Goal: Task Accomplishment & Management: Complete application form

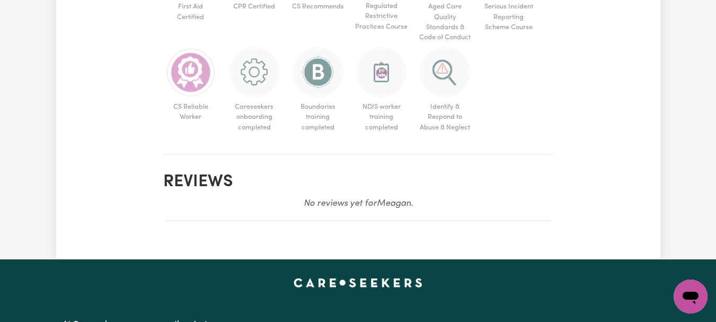
scroll to position [723, 0]
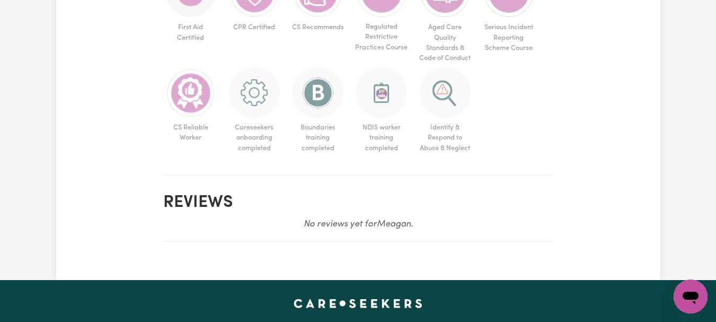
click at [199, 157] on ul "First Aid Certified CPR Certified CS Recommends Regulated Restrictive Practices…" at bounding box center [358, 62] width 390 height 190
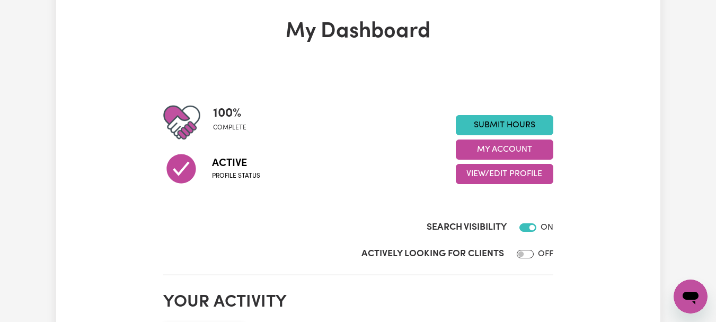
scroll to position [24, 0]
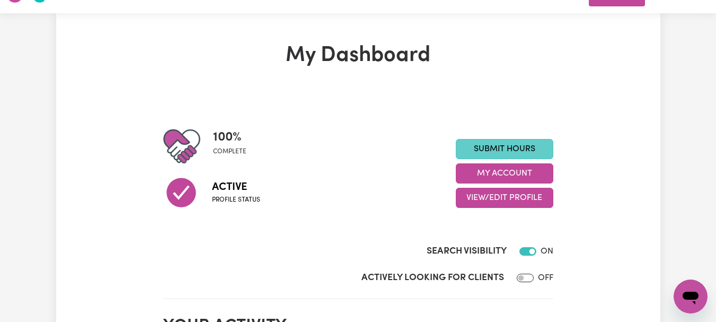
click at [502, 159] on link "Submit Hours" at bounding box center [505, 149] width 98 height 20
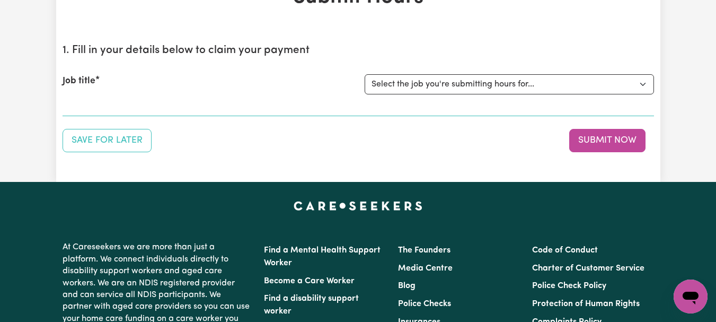
scroll to position [85, 0]
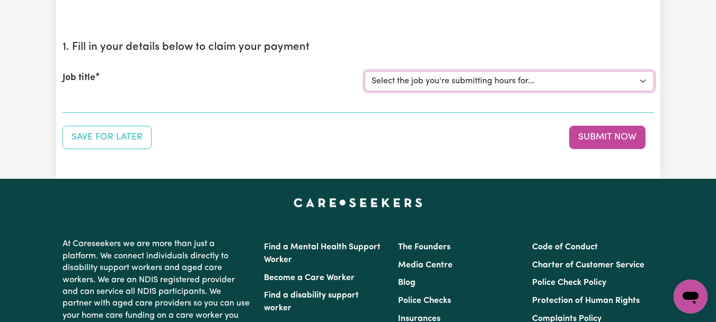
click at [640, 91] on select "Select the job you're submitting hours for... [[PERSON_NAME]] [DEMOGRAPHIC_DATA…" at bounding box center [509, 81] width 289 height 20
select select "7667"
click at [366, 91] on select "Select the job you're submitting hours for... [[PERSON_NAME]] [DEMOGRAPHIC_DATA…" at bounding box center [509, 81] width 289 height 20
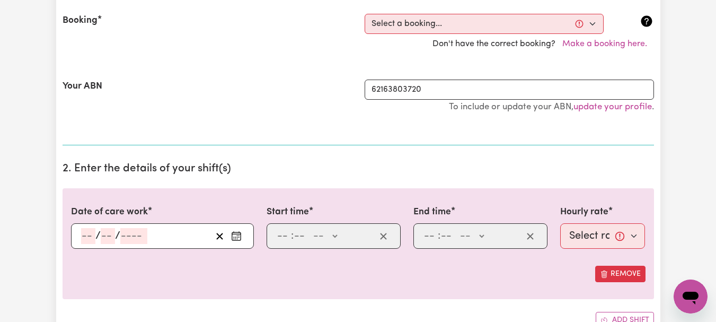
scroll to position [253, 0]
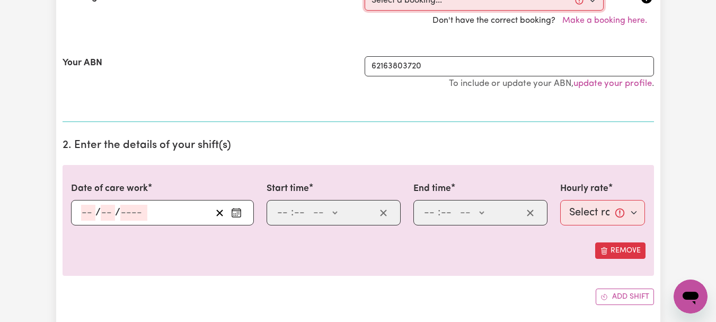
click at [589, 11] on select "Select a booking... [DATE] 08:00am to 09:00am (ONE-OFF) [DATE] 08:00am to 09:00…" at bounding box center [484, 0] width 239 height 20
select select "354340"
click at [366, 11] on select "Select a booking... [DATE] 08:00am to 09:00am (ONE-OFF) [DATE] 08:00am to 09:00…" at bounding box center [484, 0] width 239 height 20
type input "[DATE]"
type input "6"
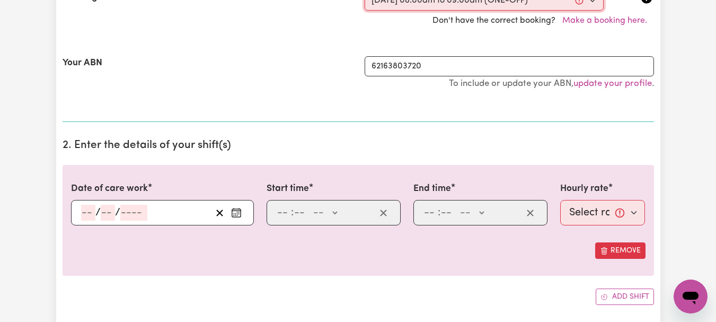
type input "10"
type input "2025"
type input "08:00"
type input "8"
type input "0"
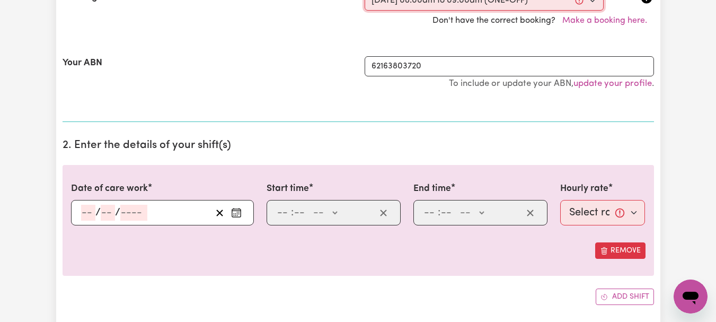
select select "am"
type input "09:00"
type input "9"
type input "0"
select select "am"
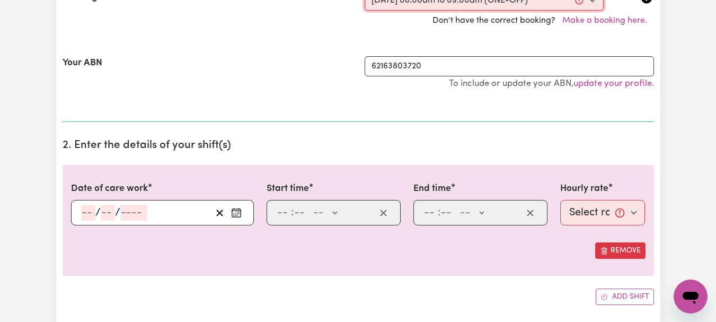
select select "44-Weekday"
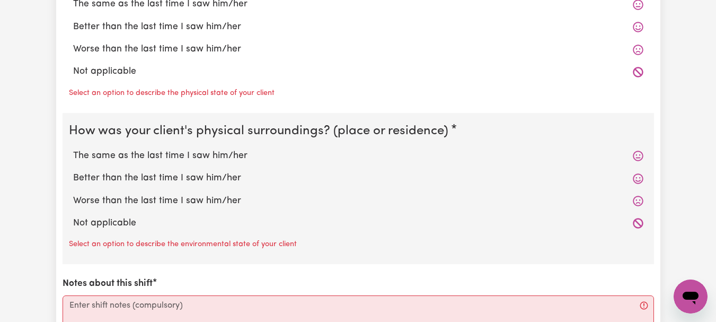
scroll to position [1172, 0]
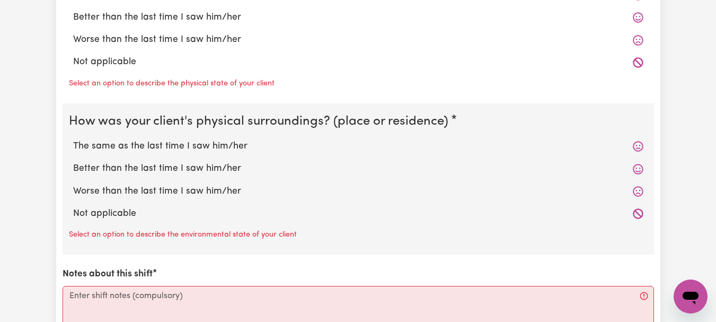
radio input "true"
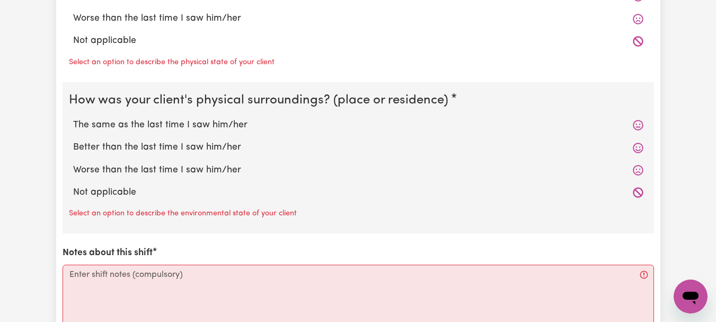
radio input "true"
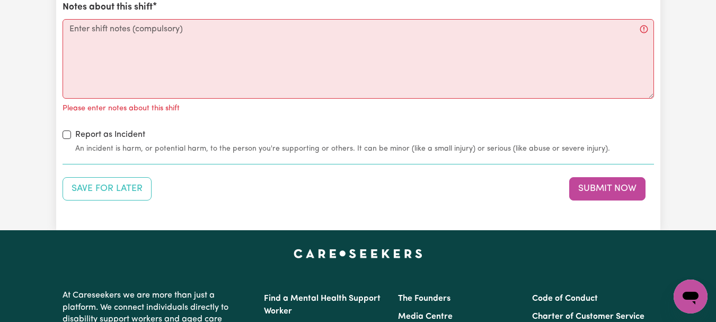
scroll to position [1406, 0]
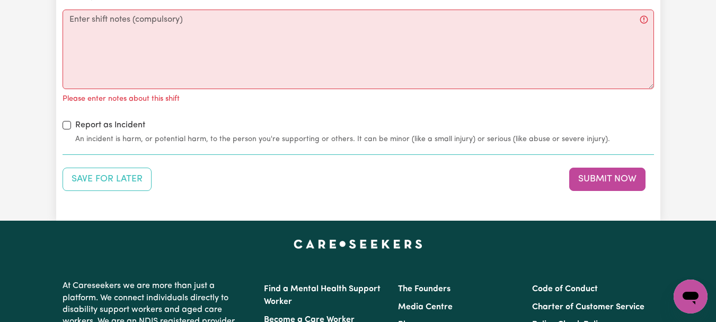
radio input "true"
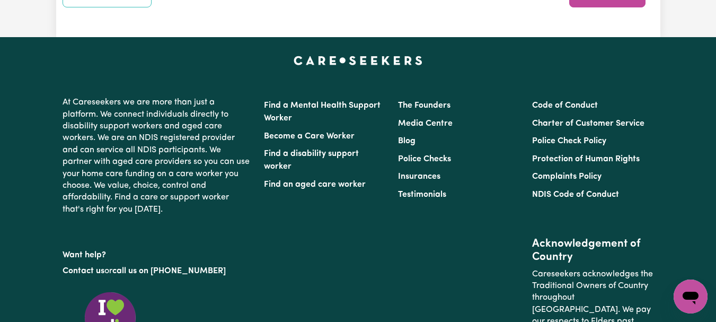
scroll to position [1582, 0]
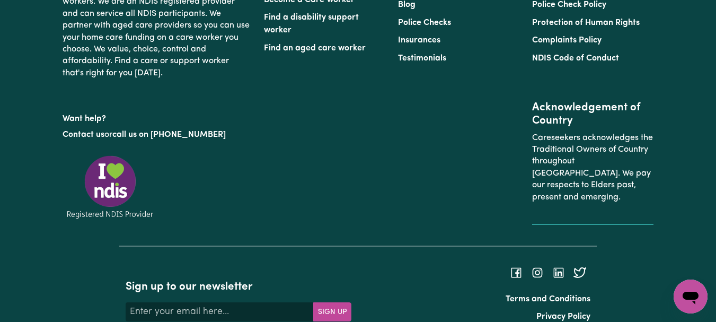
scroll to position [1724, 0]
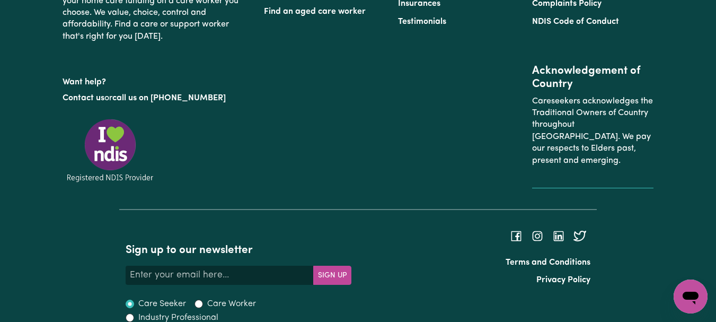
type textarea "Refer to KNC shift notes."
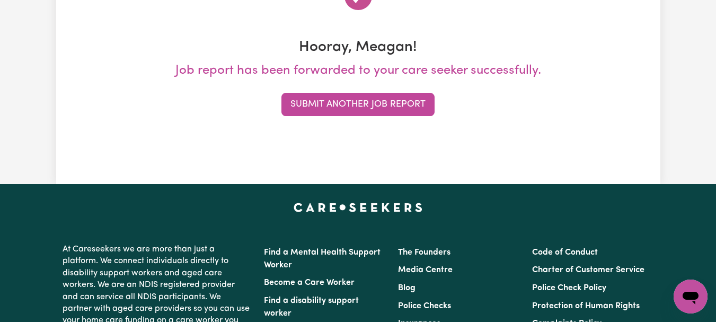
scroll to position [179, 0]
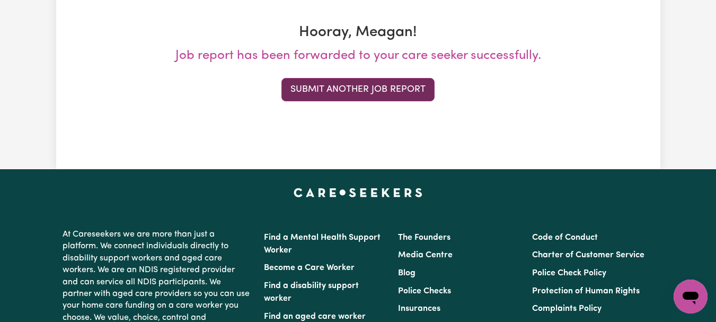
click at [399, 101] on button "Submit Another Job Report" at bounding box center [357, 89] width 153 height 23
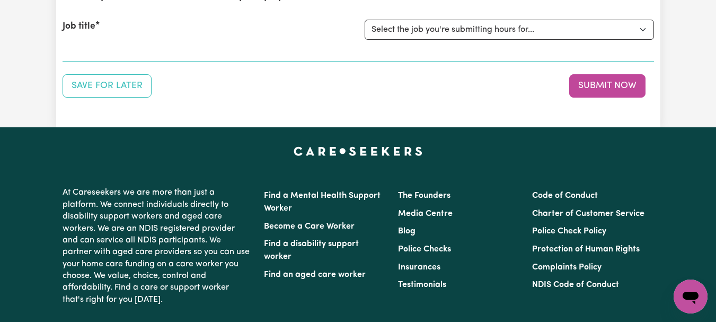
scroll to position [144, 0]
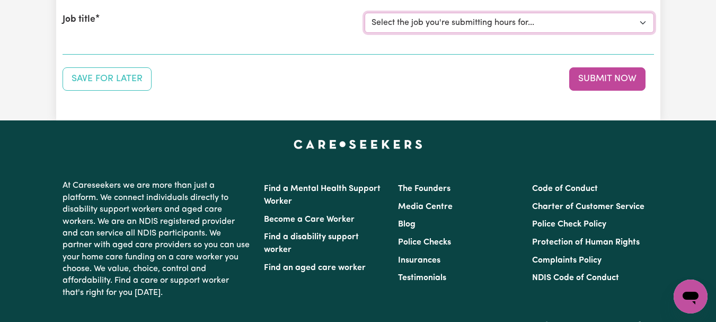
click at [637, 33] on select "Select the job you're submitting hours for... [[PERSON_NAME]] [DEMOGRAPHIC_DATA…" at bounding box center [509, 23] width 289 height 20
select select "8513"
click at [366, 33] on select "Select the job you're submitting hours for... [[PERSON_NAME]] [DEMOGRAPHIC_DATA…" at bounding box center [509, 23] width 289 height 20
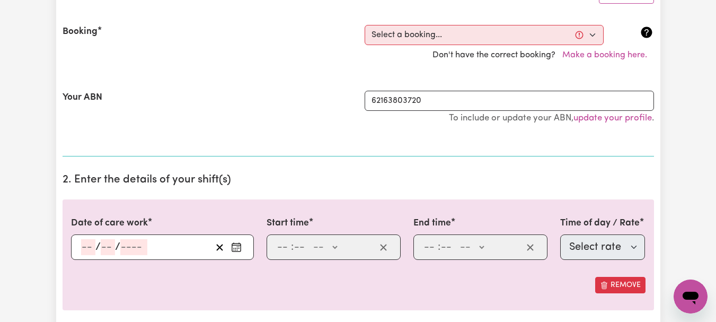
scroll to position [237, 0]
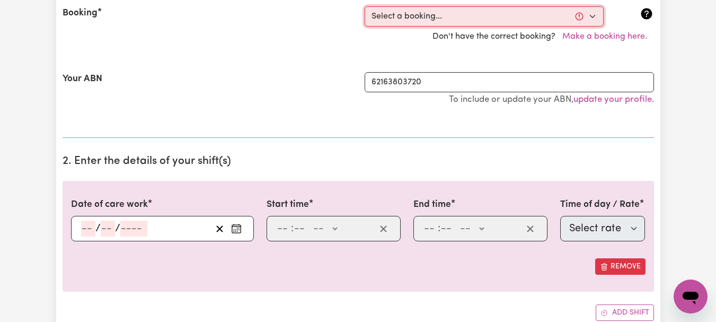
click at [589, 26] on select "Select a booking... [DATE] 09:30am to 11:00am (ONE-OFF) [DATE] 09:30am to 11:00…" at bounding box center [484, 16] width 239 height 20
select select "355545"
click at [366, 26] on select "Select a booking... [DATE] 09:30am to 11:00am (ONE-OFF) [DATE] 09:30am to 11:00…" at bounding box center [484, 16] width 239 height 20
type input "[DATE]"
type input "6"
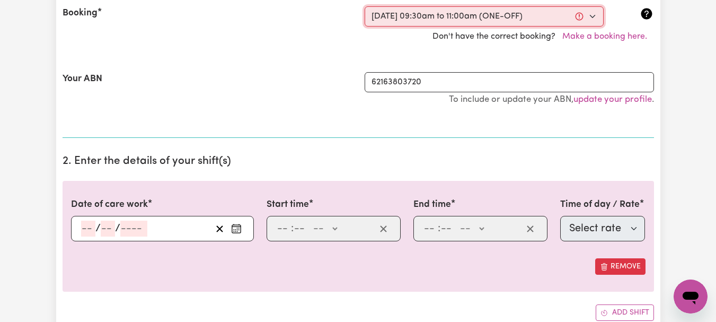
type input "10"
type input "2025"
type input "09:30"
type input "9"
type input "30"
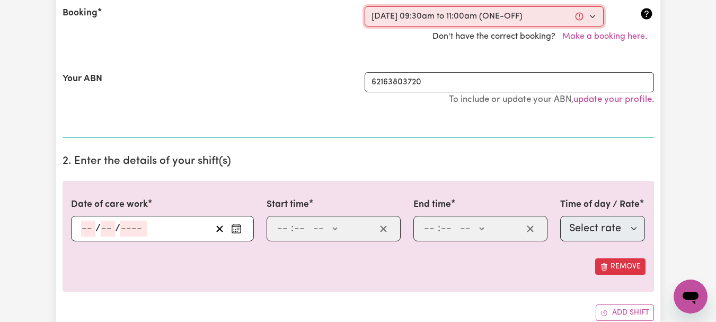
select select "am"
type input "11:00"
type input "11"
type input "0"
select select "am"
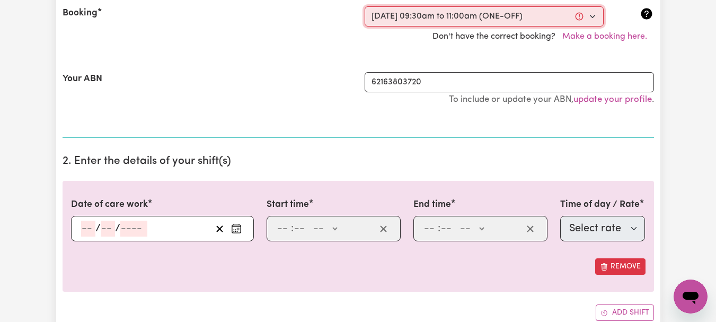
select select "63213"
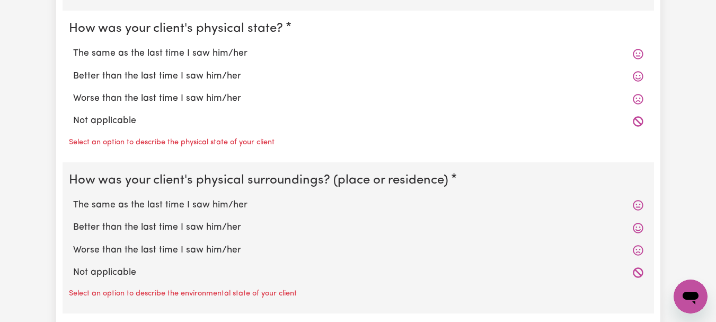
scroll to position [1133, 0]
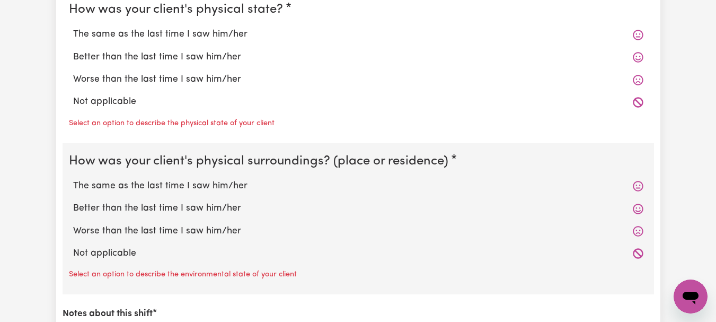
radio input "true"
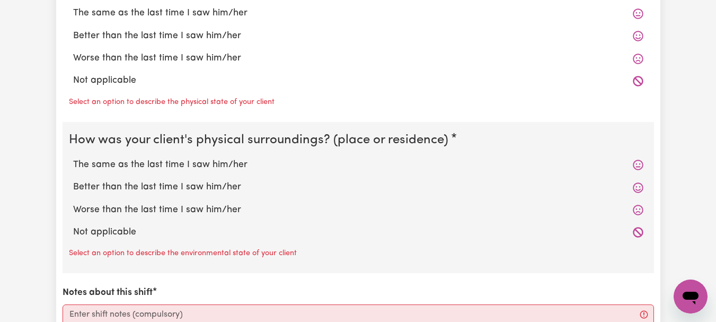
click at [235, 20] on label "The same as the last time I saw him/her" at bounding box center [358, 13] width 570 height 14
click at [73, 6] on input "The same as the last time I saw him/her" at bounding box center [73, 6] width 1 height 1
radio input "true"
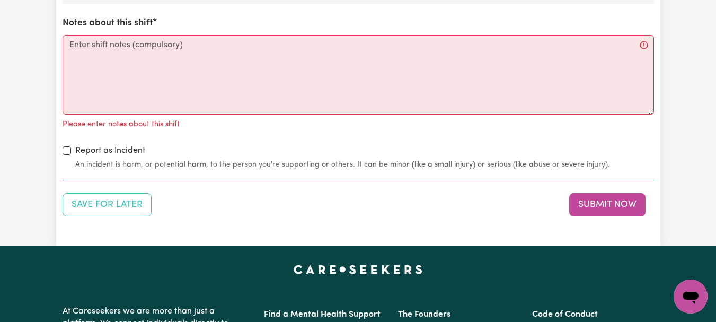
scroll to position [1409, 0]
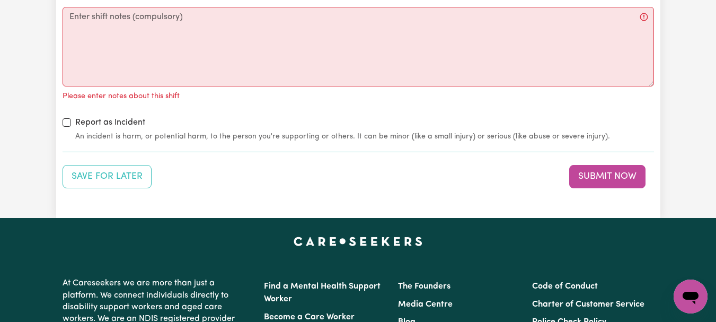
radio input "true"
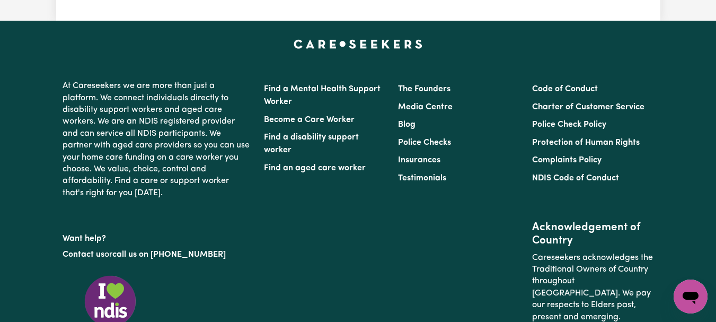
scroll to position [1598, 0]
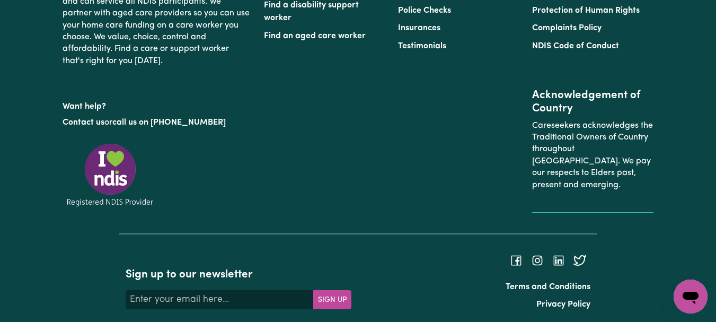
scroll to position [1704, 0]
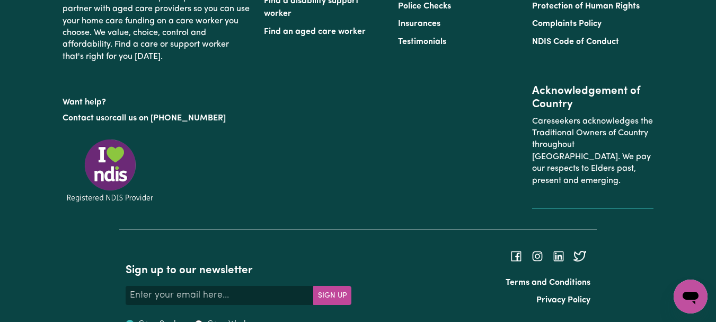
type textarea "Refer to KNC shift notes."
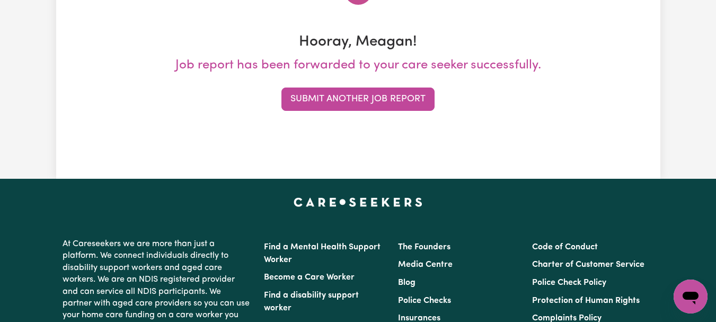
scroll to position [179, 0]
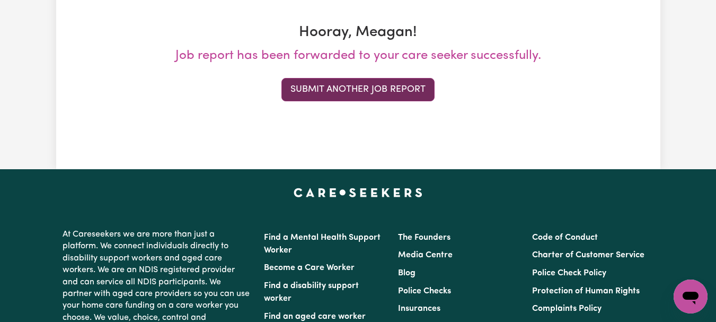
click at [355, 101] on button "Submit Another Job Report" at bounding box center [357, 89] width 153 height 23
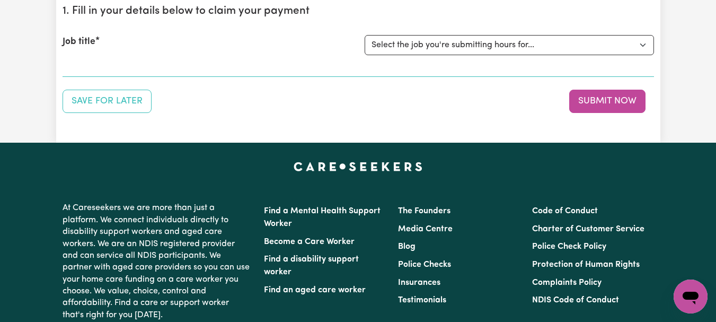
scroll to position [128, 0]
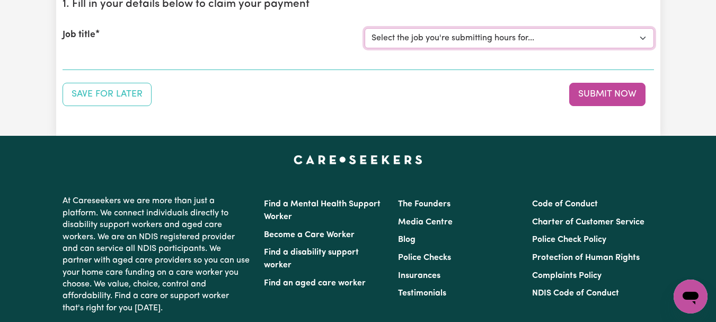
click at [639, 48] on select "Select the job you're submitting hours for... [[PERSON_NAME]] [DEMOGRAPHIC_DATA…" at bounding box center [509, 38] width 289 height 20
select select "6539"
click at [366, 48] on select "Select the job you're submitting hours for... [[PERSON_NAME]] [DEMOGRAPHIC_DATA…" at bounding box center [509, 38] width 289 height 20
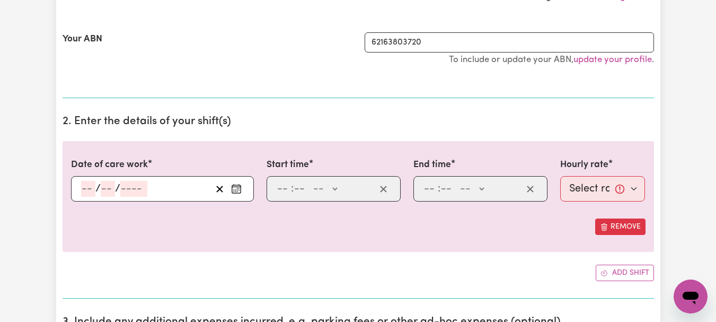
scroll to position [282, 0]
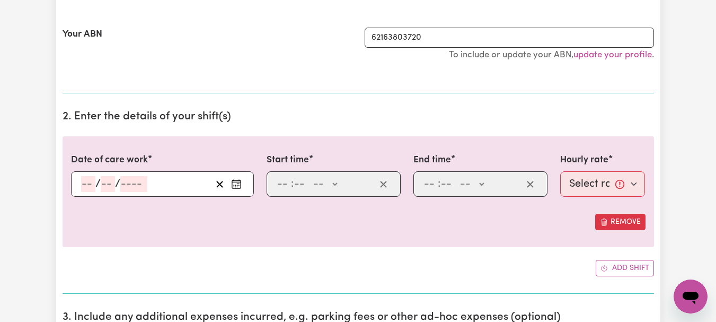
select select "355896"
type input "[DATE]"
type input "6"
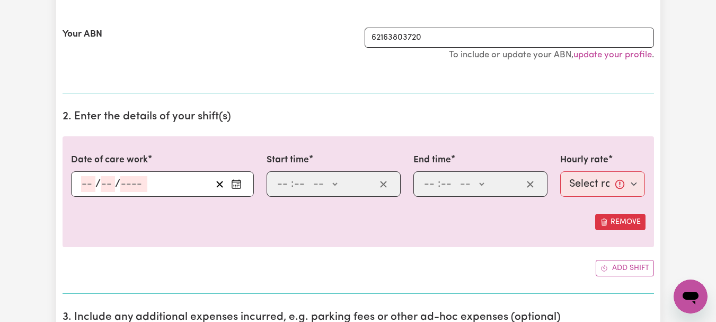
type input "10"
type input "2025"
type input "12:00"
type input "12"
type input "0"
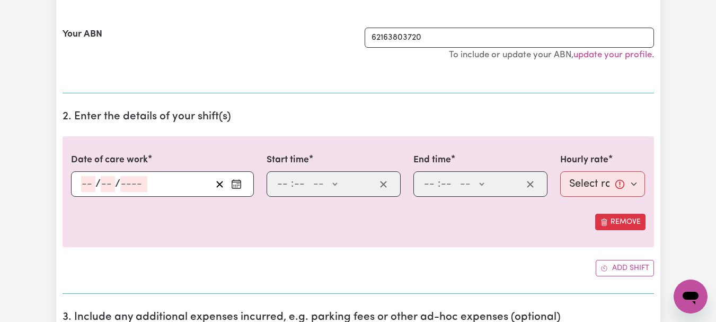
select select "pm"
type input "14:00"
type input "2"
type input "0"
select select "pm"
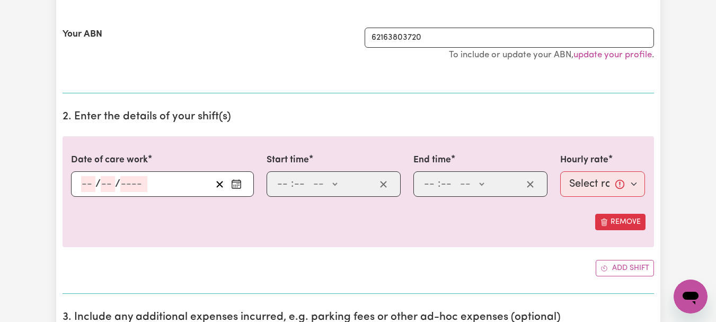
select select "44-Weekday"
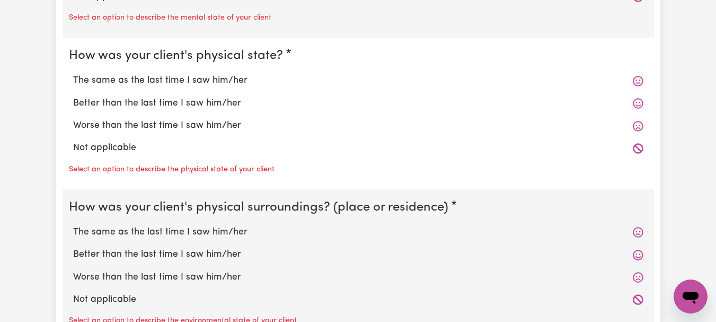
scroll to position [1091, 0]
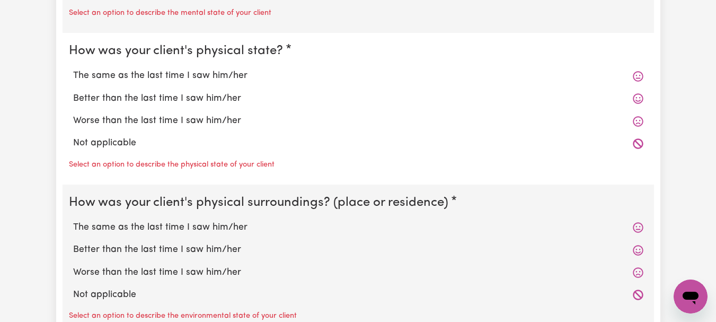
radio input "true"
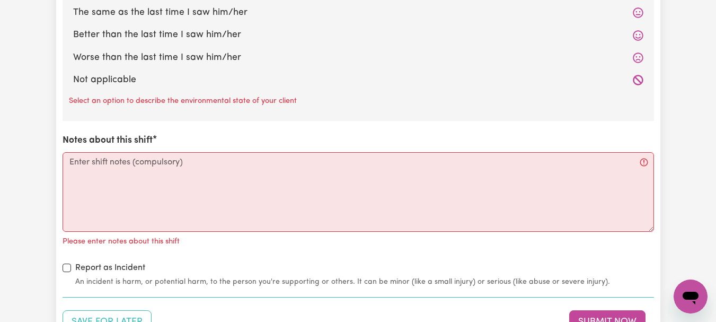
scroll to position [1299, 0]
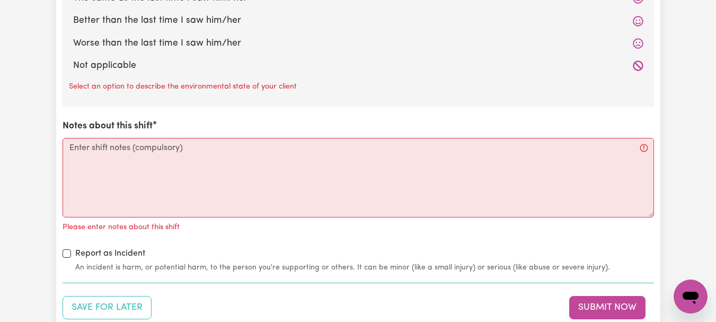
radio input "true"
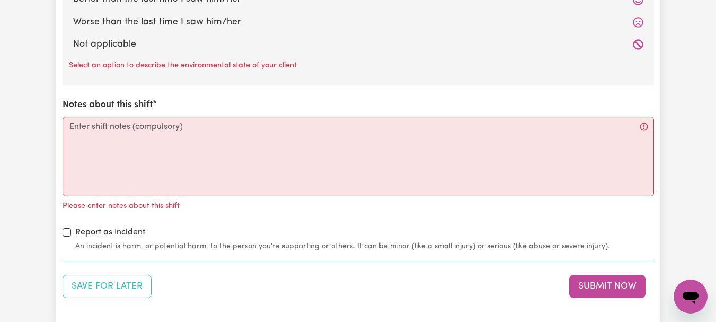
radio input "true"
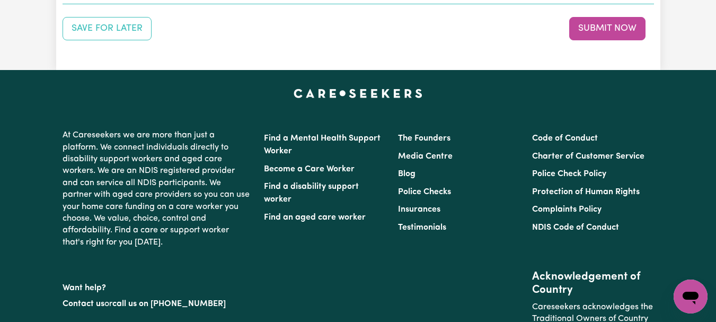
scroll to position [1522, 0]
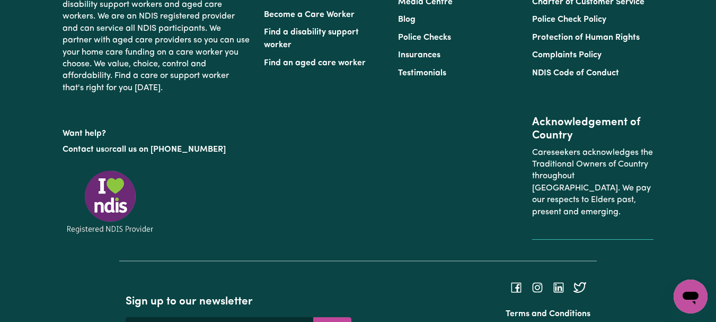
scroll to position [1682, 0]
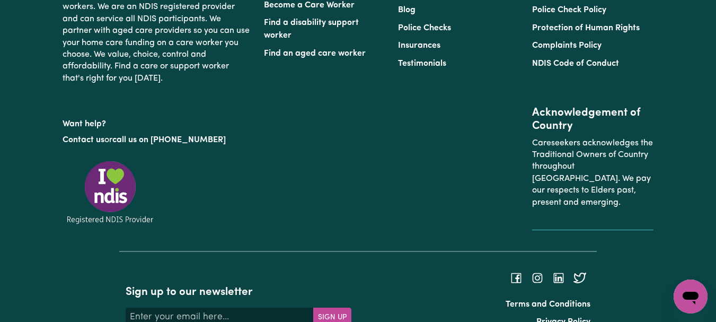
type textarea "Refer to KNC shift notes."
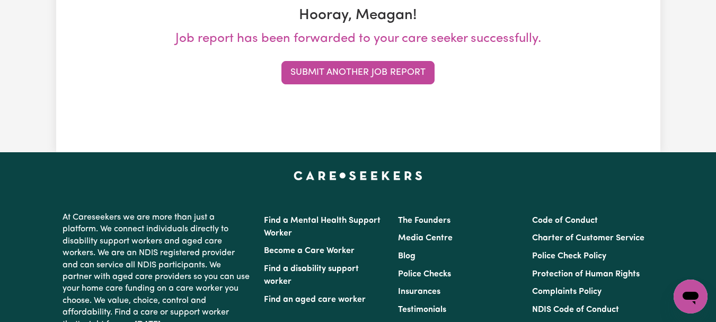
scroll to position [210, 0]
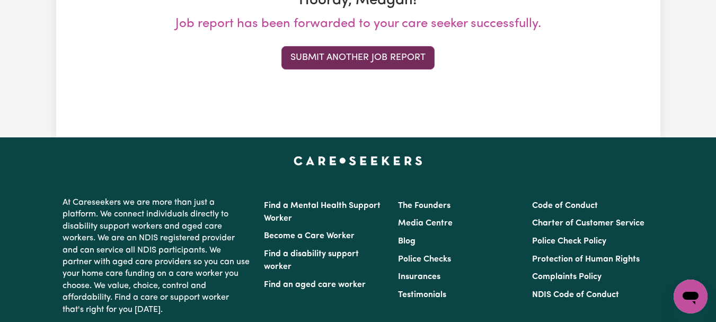
click at [370, 69] on button "Submit Another Job Report" at bounding box center [357, 57] width 153 height 23
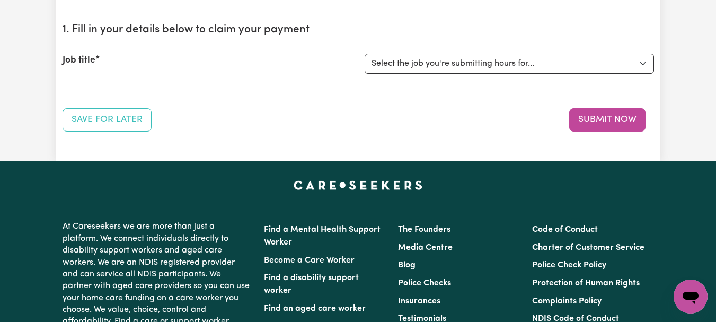
scroll to position [104, 0]
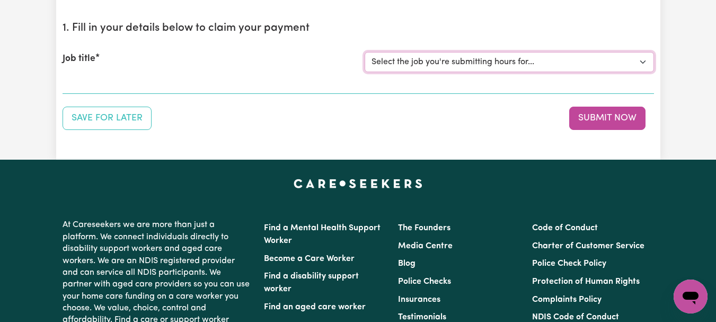
click at [639, 72] on select "Select the job you're submitting hours for... [[PERSON_NAME]] [DEMOGRAPHIC_DATA…" at bounding box center [509, 62] width 289 height 20
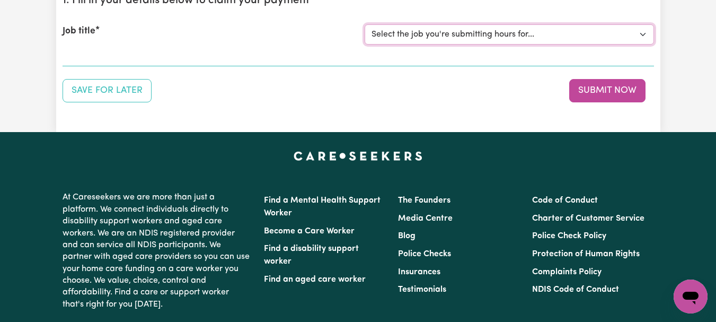
scroll to position [134, 0]
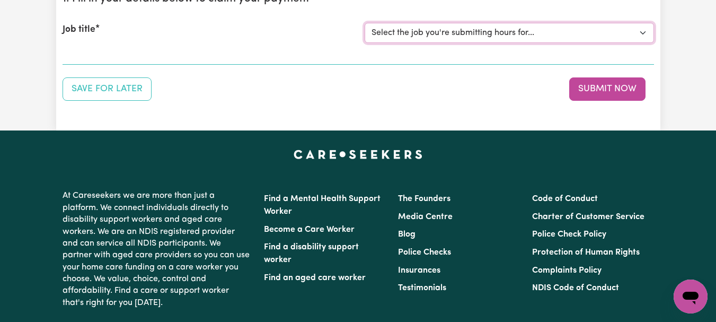
click at [638, 43] on select "Select the job you're submitting hours for... [[PERSON_NAME]] [DEMOGRAPHIC_DATA…" at bounding box center [509, 33] width 289 height 20
select select "7667"
click at [366, 43] on select "Select the job you're submitting hours for... [[PERSON_NAME]] [DEMOGRAPHIC_DATA…" at bounding box center [509, 33] width 289 height 20
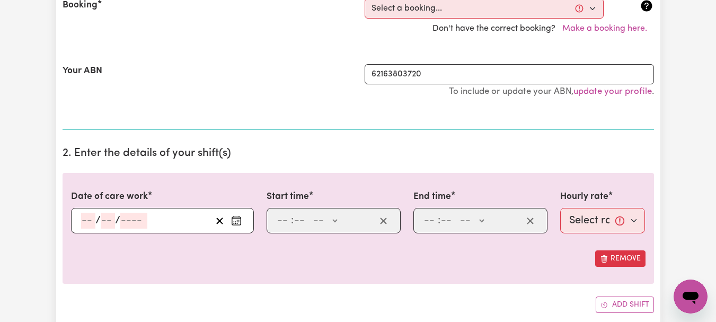
scroll to position [264, 0]
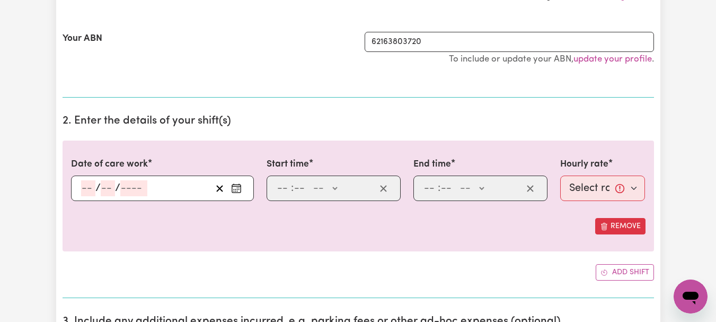
scroll to position [282, 0]
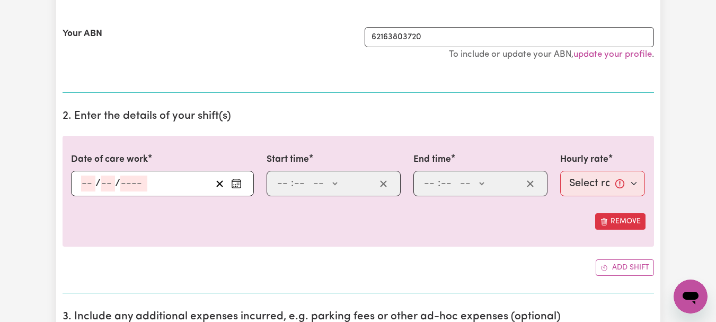
select select "355594"
type input "[DATE]"
type input "7"
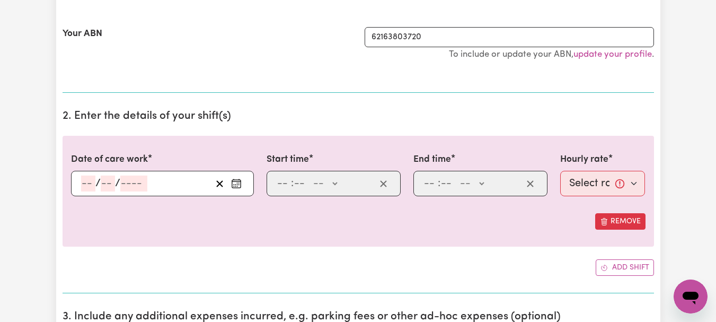
type input "10"
type input "2025"
type input "08:00"
type input "8"
type input "0"
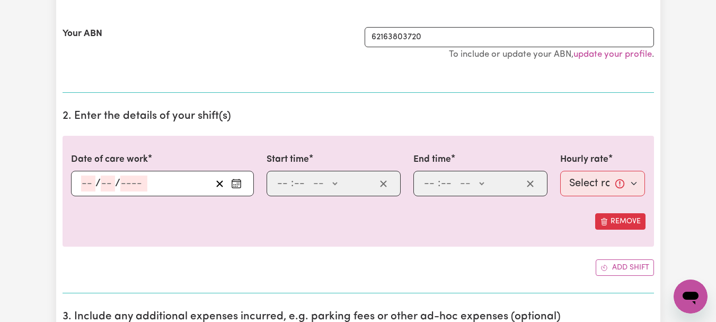
select select "am"
type input "12:30"
type input "12"
type input "30"
select select "pm"
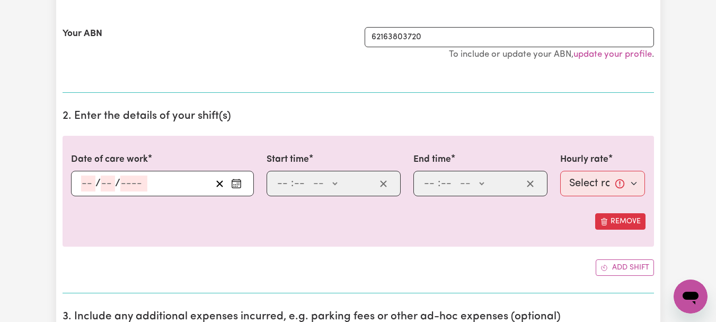
select select "44-Weekday"
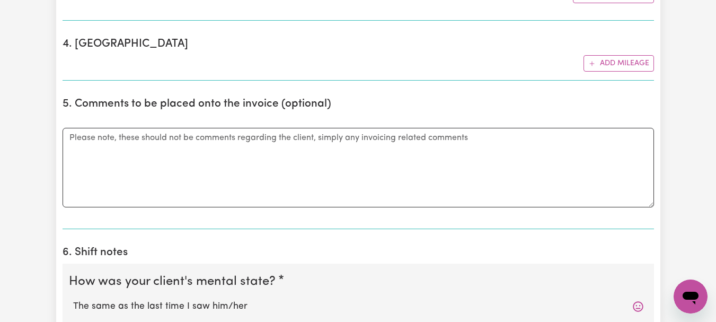
scroll to position [701, 0]
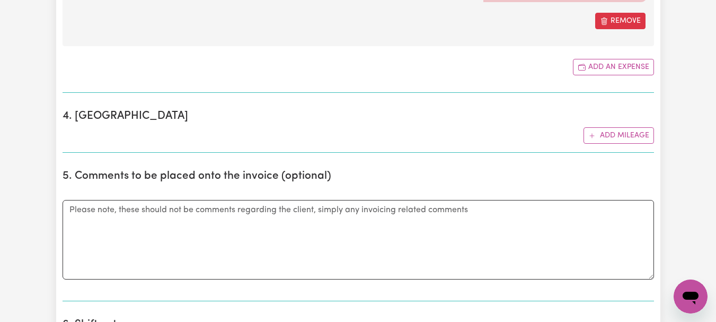
type input "8.36"
type input "[DATE]"
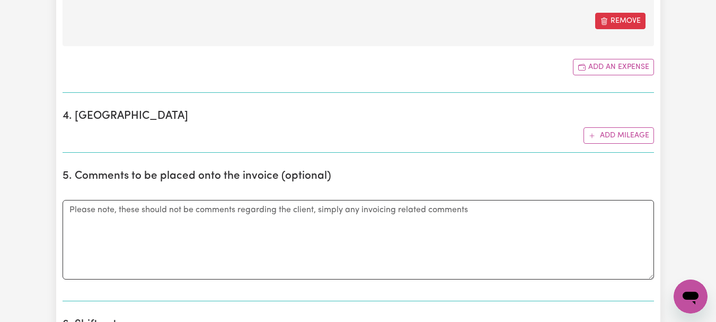
type input "7"
type input "10"
type input "2025"
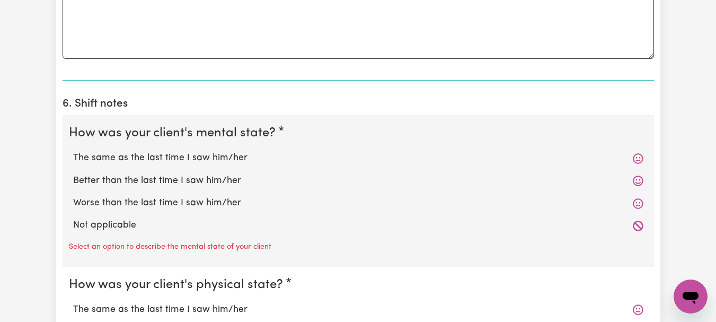
scroll to position [932, 0]
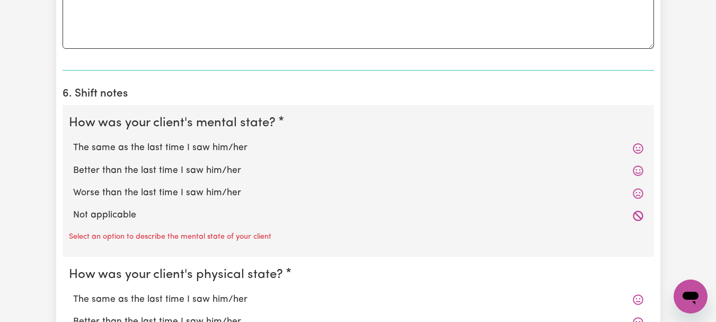
type input "Parking at [PERSON_NAME][GEOGRAPHIC_DATA] in [GEOGRAPHIC_DATA]."
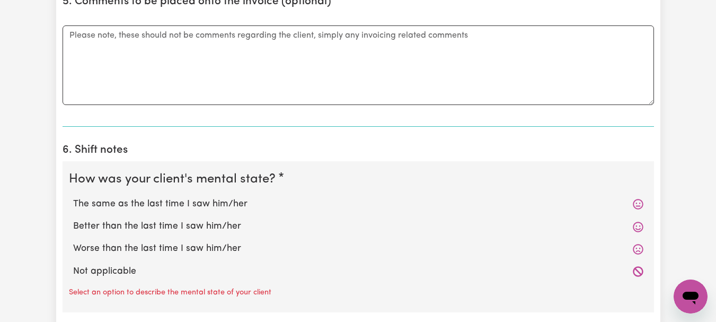
type input "88"
type input "[DATE]"
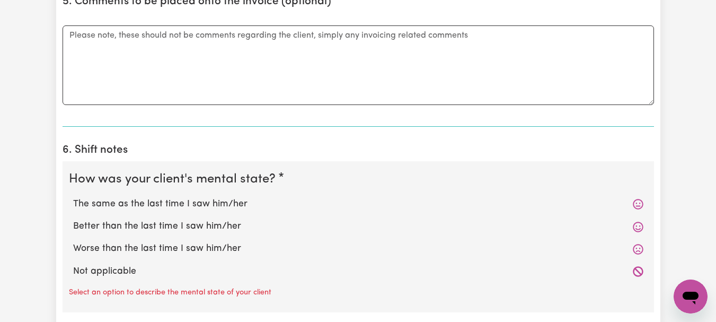
type input "7"
type input "10"
type input "2025"
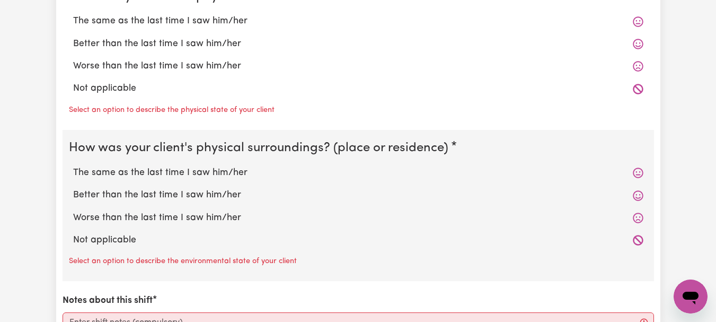
scroll to position [1281, 0]
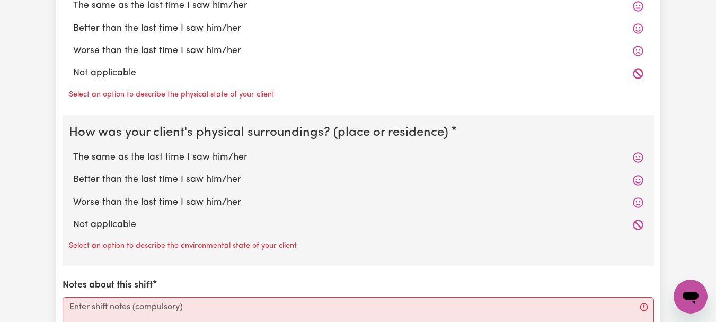
type input "Took Wil into [GEOGRAPHIC_DATA] for his social support day. Had lunch at [GEOGR…"
radio input "true"
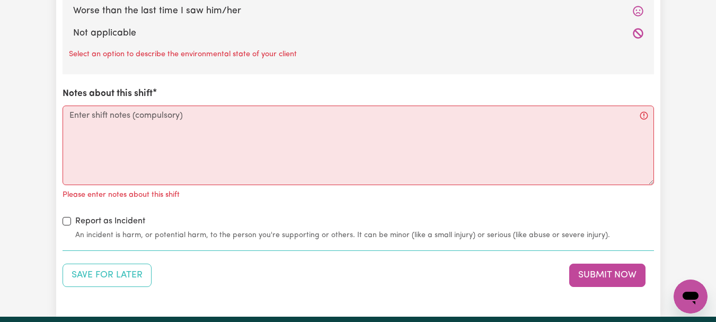
scroll to position [1456, 0]
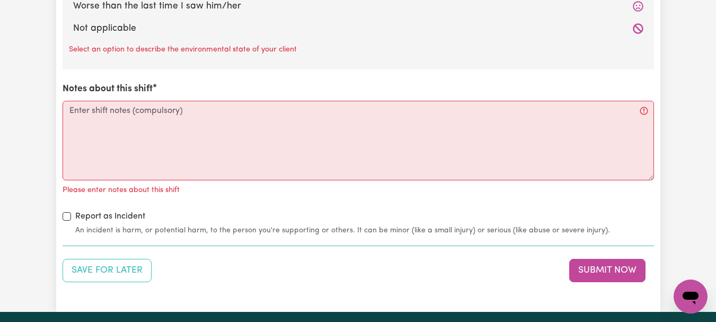
radio input "true"
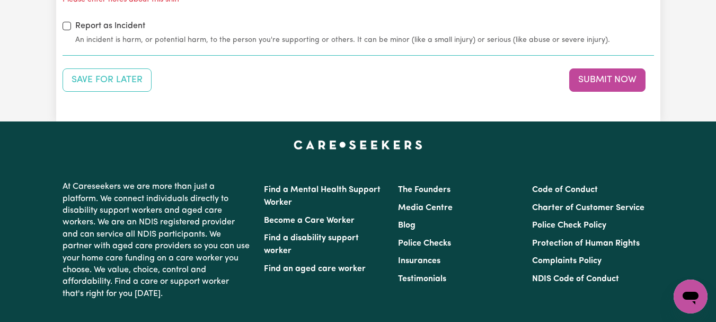
scroll to position [1634, 0]
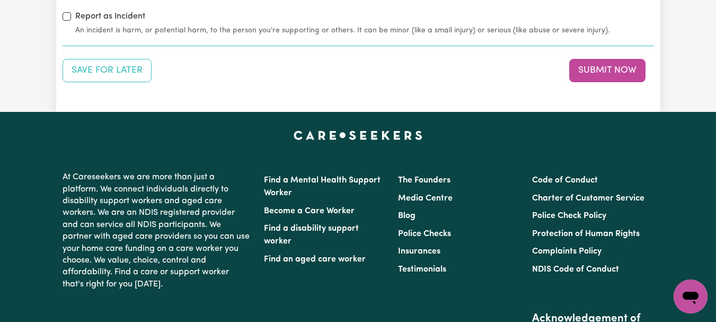
radio input "true"
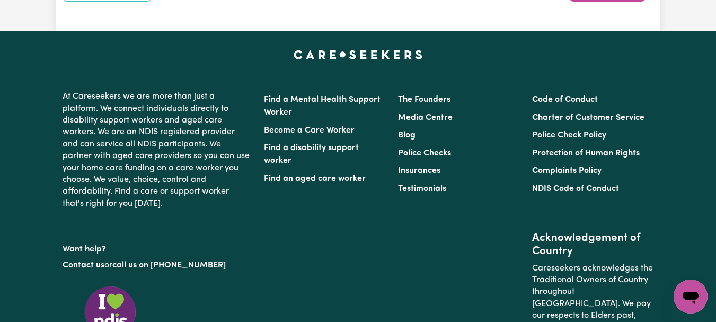
scroll to position [1718, 0]
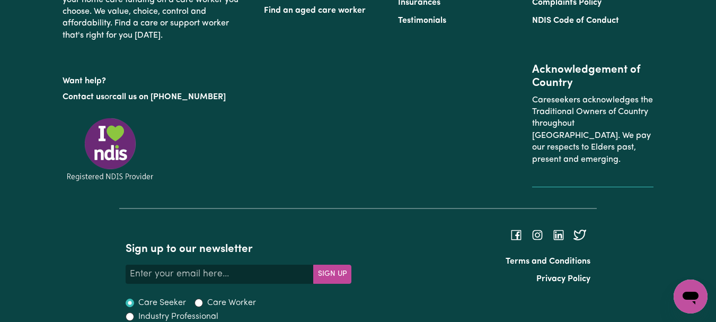
scroll to position [1889, 0]
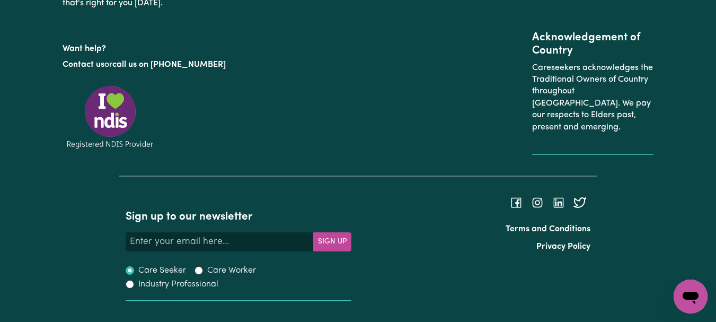
type textarea "Refer to KNC shift notes."
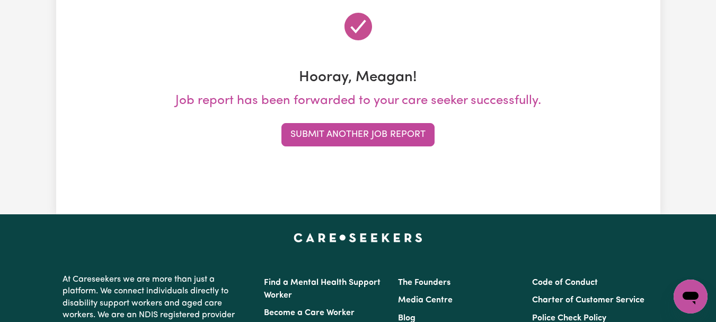
scroll to position [135, 0]
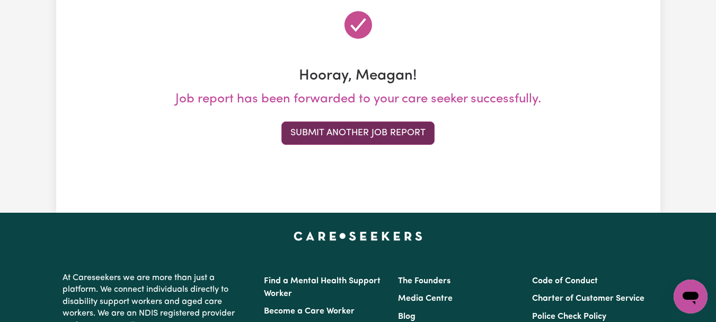
click at [402, 145] on button "Submit Another Job Report" at bounding box center [357, 132] width 153 height 23
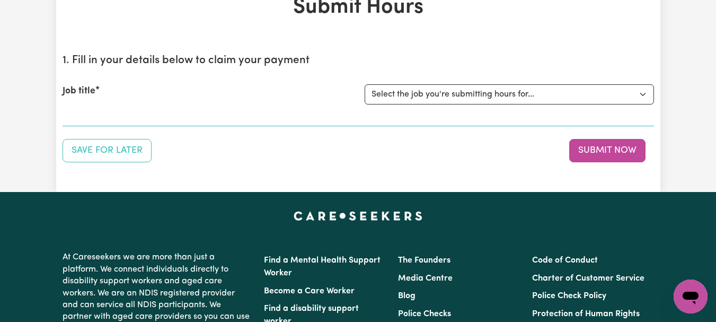
scroll to position [74, 0]
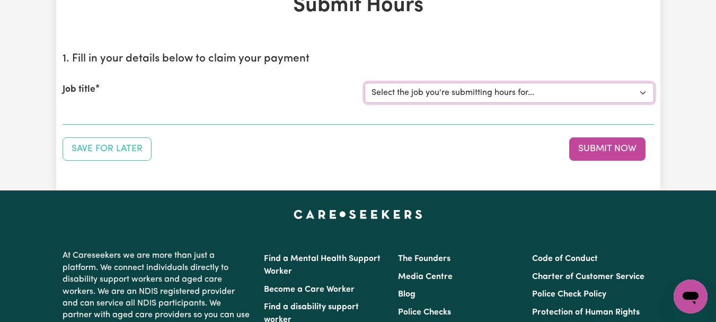
click at [636, 103] on select "Select the job you're submitting hours for... [[PERSON_NAME]] [DEMOGRAPHIC_DATA…" at bounding box center [509, 93] width 289 height 20
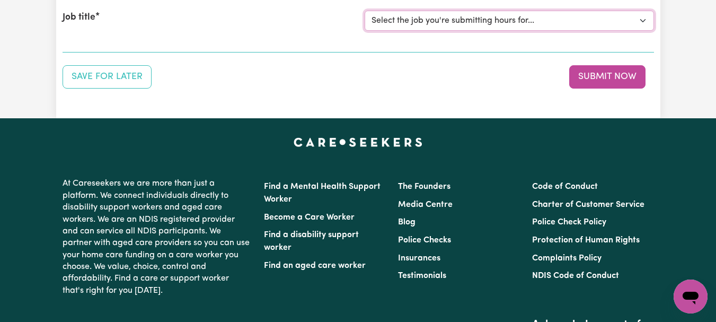
scroll to position [159, 0]
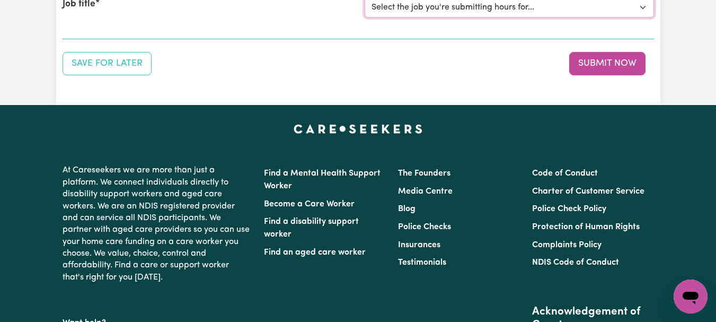
click at [640, 17] on select "Select the job you're submitting hours for... [[PERSON_NAME]] [DEMOGRAPHIC_DATA…" at bounding box center [509, 7] width 289 height 20
select select "7667"
click at [366, 17] on select "Select the job you're submitting hours for... [[PERSON_NAME]] [DEMOGRAPHIC_DATA…" at bounding box center [509, 7] width 289 height 20
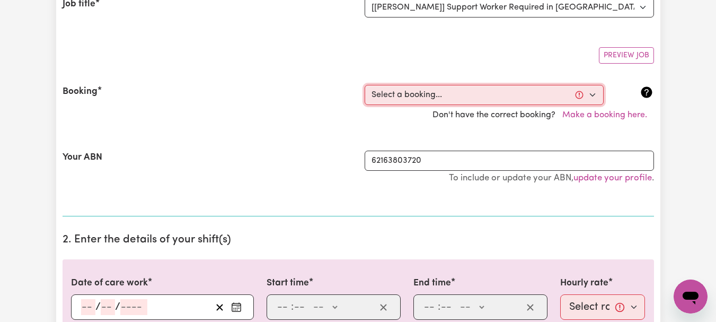
click at [588, 105] on select "Select a booking... [DATE] 08:00am to 09:00am (ONE-OFF) [DATE] 08:00am to 09:00…" at bounding box center [484, 95] width 239 height 20
select select "355595"
click at [366, 105] on select "Select a booking... [DATE] 08:00am to 09:00am (ONE-OFF) [DATE] 08:00am to 09:00…" at bounding box center [484, 95] width 239 height 20
type input "[DATE]"
type input "8"
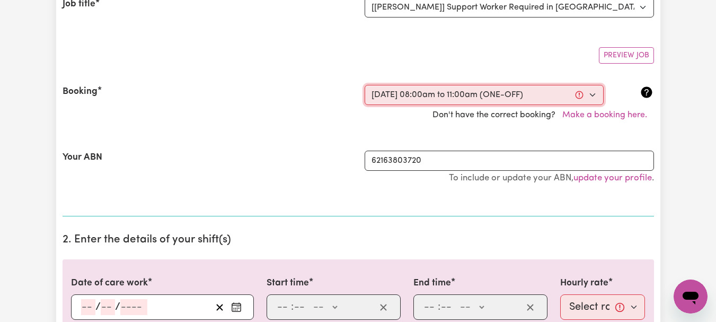
type input "10"
type input "2025"
type input "08:00"
type input "8"
type input "0"
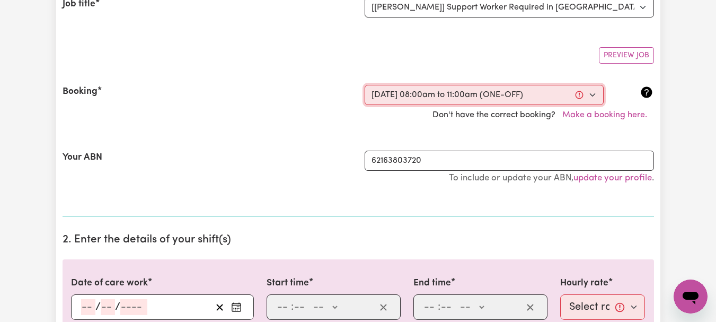
select select "am"
type input "11:00"
type input "11"
type input "0"
select select "am"
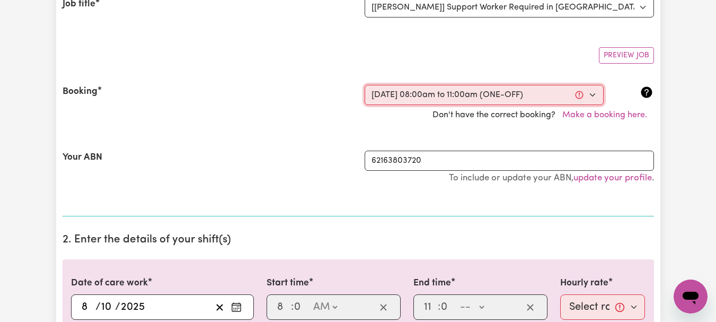
select select "44-Weekday"
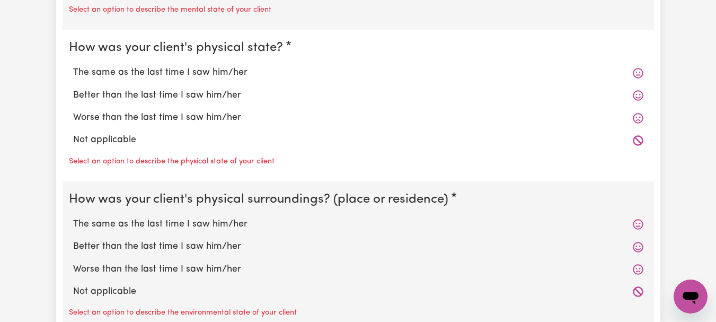
scroll to position [1095, 0]
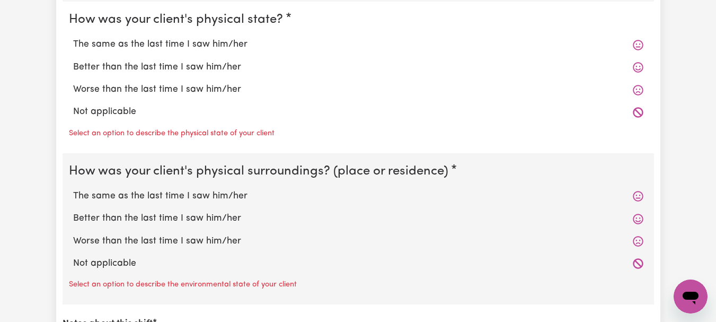
radio input "true"
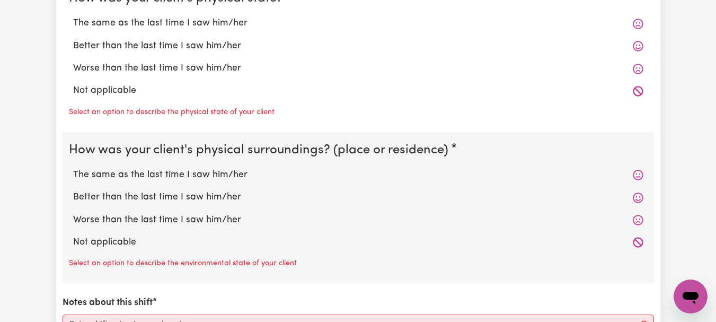
click at [243, 30] on label "The same as the last time I saw him/her" at bounding box center [358, 23] width 570 height 14
click at [73, 16] on input "The same as the last time I saw him/her" at bounding box center [73, 16] width 1 height 1
radio input "true"
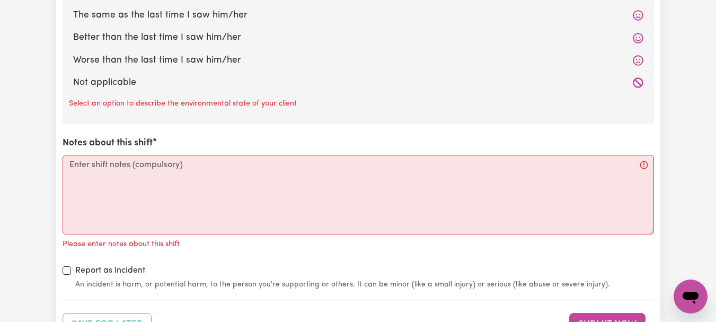
scroll to position [1344, 0]
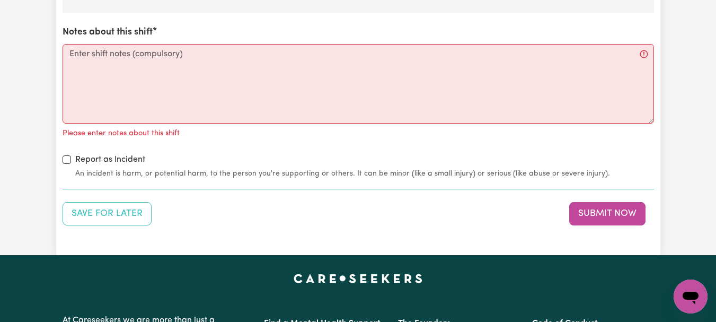
radio input "true"
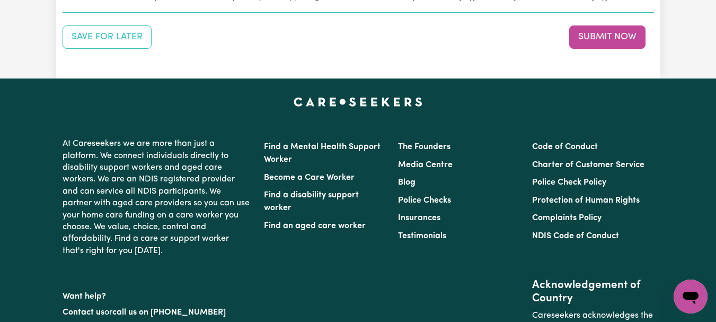
scroll to position [1513, 0]
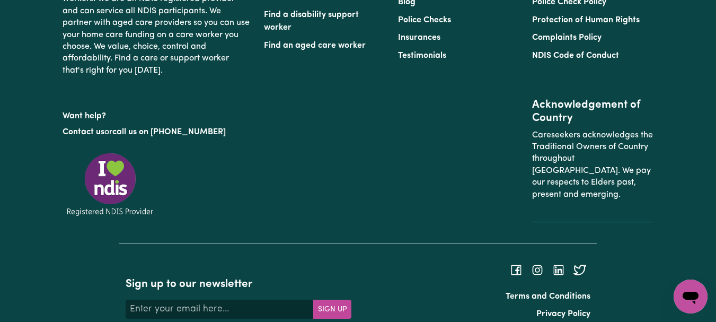
scroll to position [1676, 0]
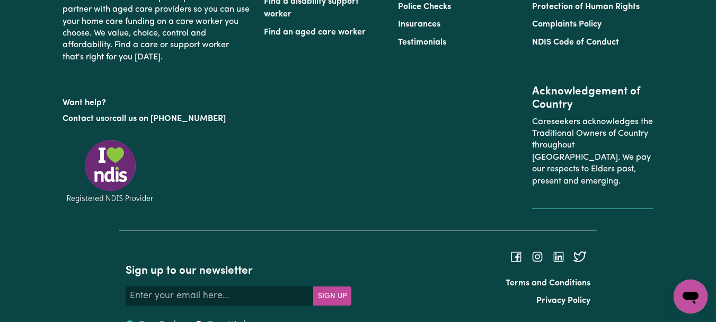
type textarea "Refer to KNC shift notes."
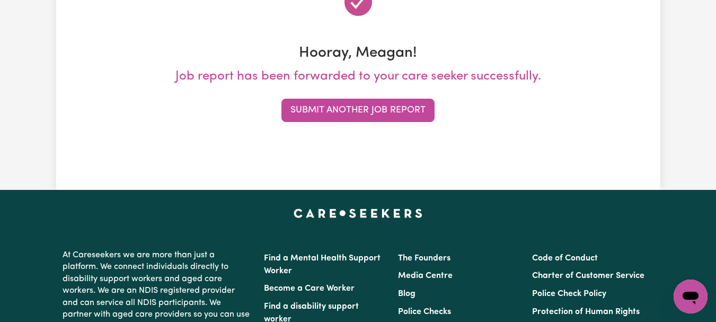
scroll to position [160, 0]
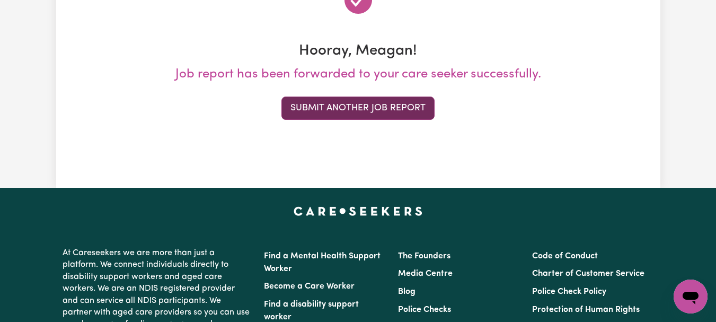
click at [379, 120] on button "Submit Another Job Report" at bounding box center [357, 107] width 153 height 23
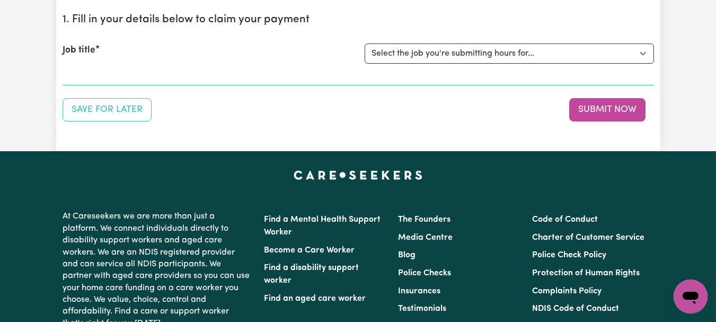
scroll to position [118, 0]
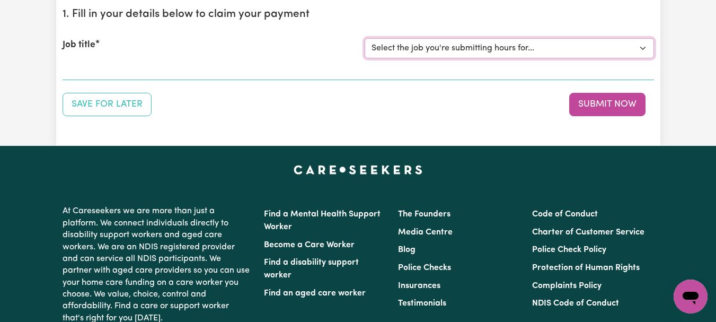
click at [638, 58] on select "Select the job you're submitting hours for... [[PERSON_NAME]] [DEMOGRAPHIC_DATA…" at bounding box center [509, 48] width 289 height 20
select select "9696"
click at [366, 58] on select "Select the job you're submitting hours for... [[PERSON_NAME]] [DEMOGRAPHIC_DATA…" at bounding box center [509, 48] width 289 height 20
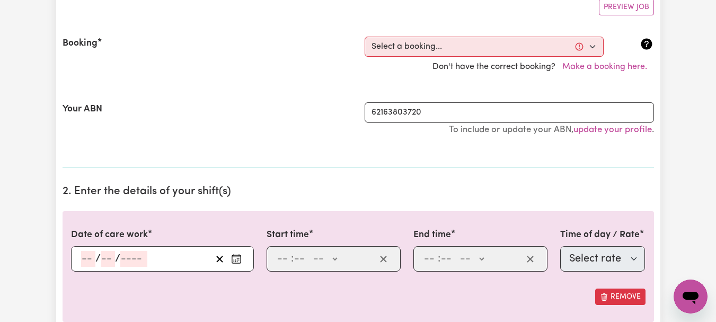
scroll to position [245, 0]
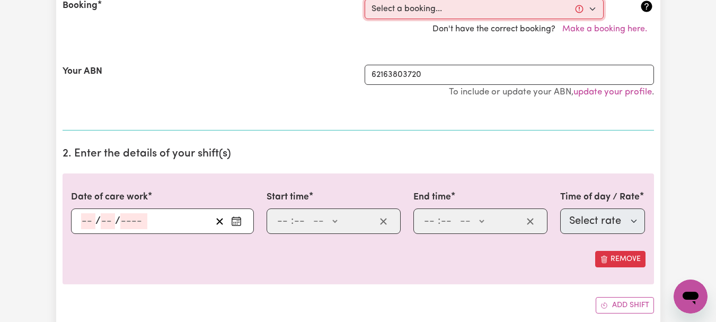
click at [588, 19] on select "Select a booking... [DATE] 12:00pm to 01:30pm (ONE-OFF) [DATE] 02:00pm to 03:30…" at bounding box center [484, 9] width 239 height 20
select select "355548"
click at [366, 19] on select "Select a booking... [DATE] 12:00pm to 01:30pm (ONE-OFF) [DATE] 02:00pm to 03:30…" at bounding box center [484, 9] width 239 height 20
type input "[DATE]"
type input "8"
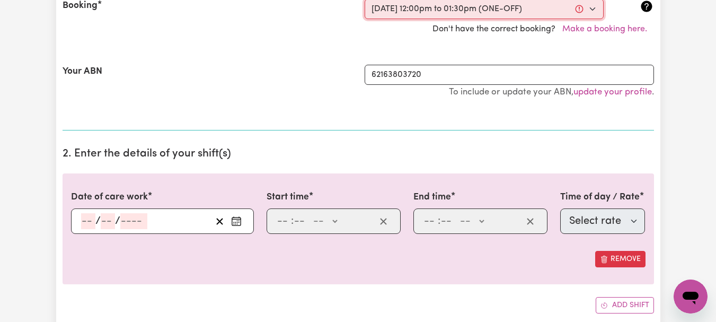
type input "10"
type input "2025"
type input "12:00"
type input "12"
type input "0"
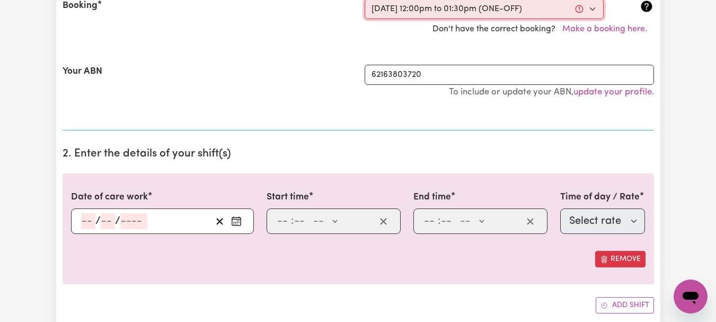
select select "pm"
type input "13:30"
type input "1"
type input "30"
select select "pm"
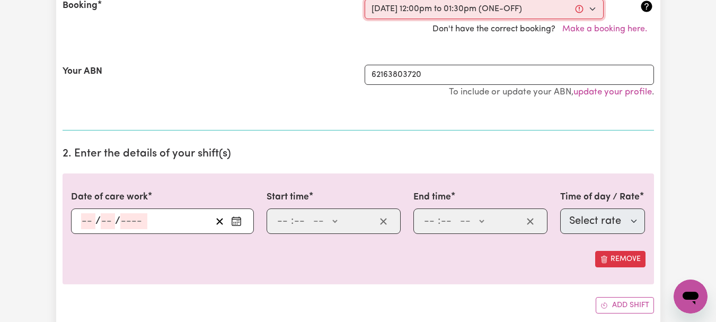
select select "63213"
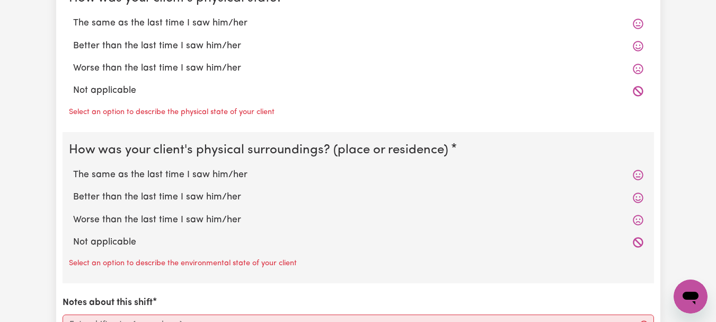
scroll to position [1126, 0]
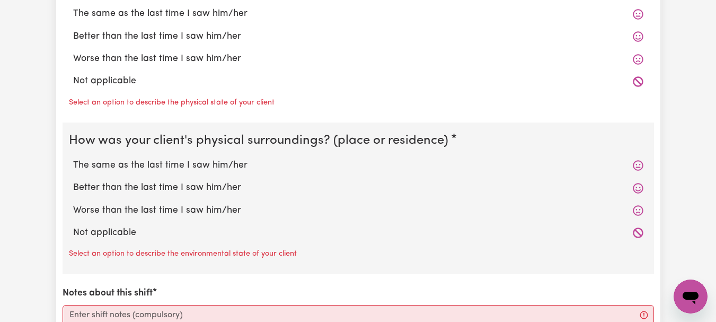
radio input "true"
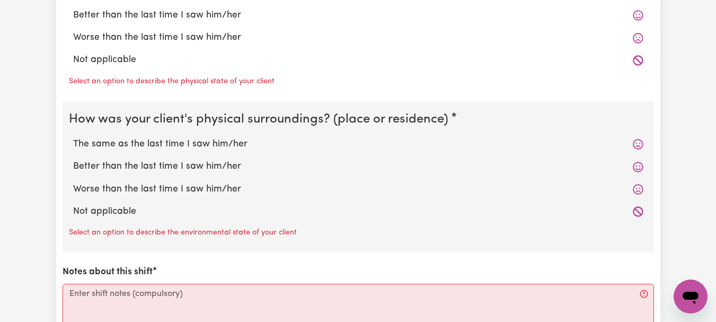
radio input "true"
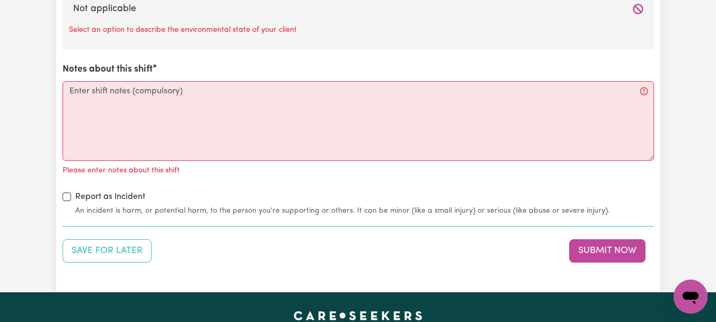
scroll to position [1363, 0]
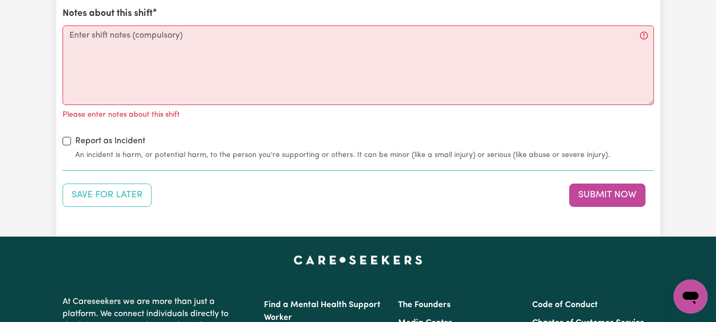
radio input "true"
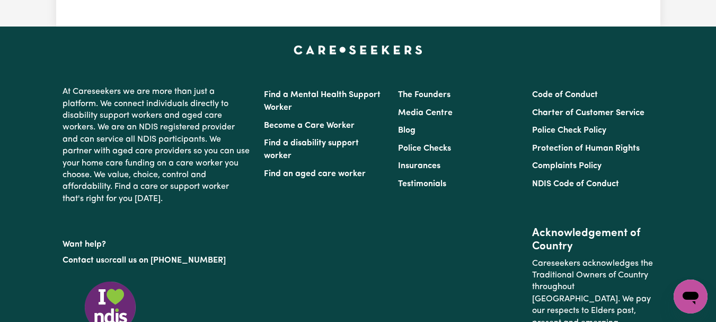
scroll to position [1583, 0]
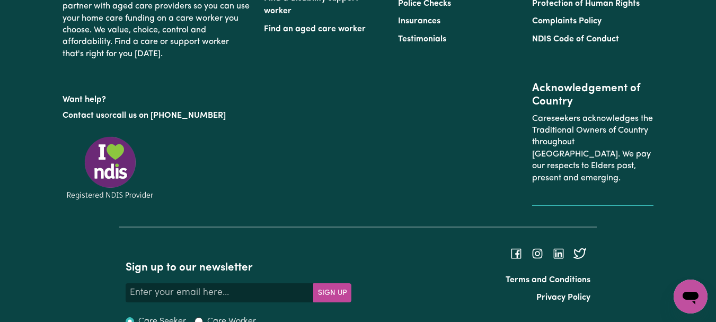
scroll to position [1688, 0]
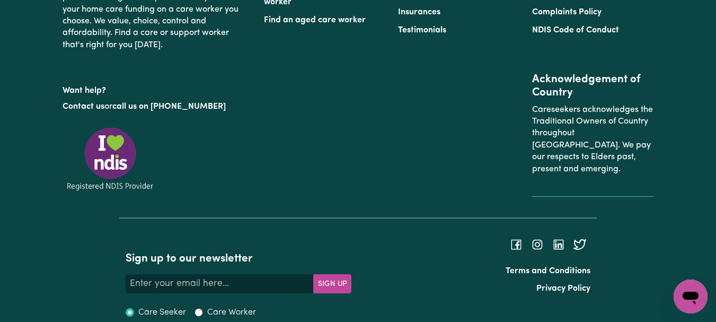
type textarea "Refer to KNC shift notes."
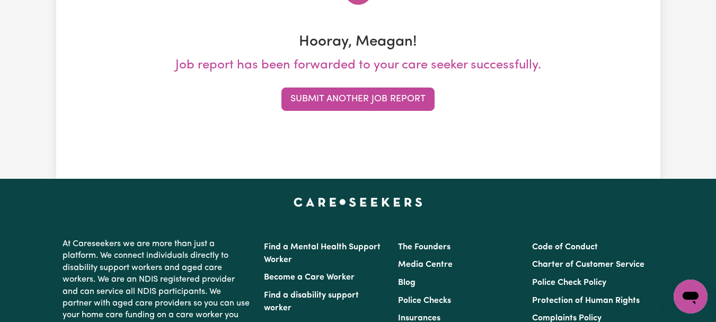
scroll to position [171, 0]
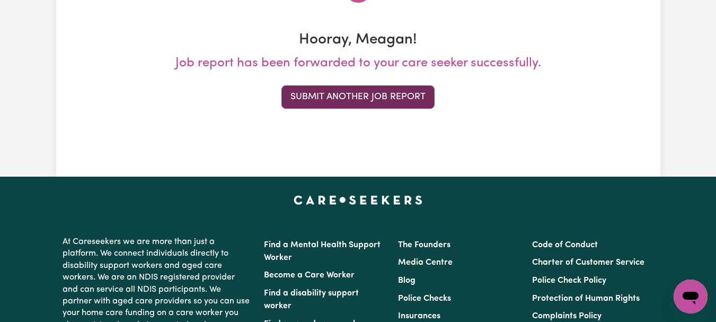
click at [405, 109] on button "Submit Another Job Report" at bounding box center [357, 96] width 153 height 23
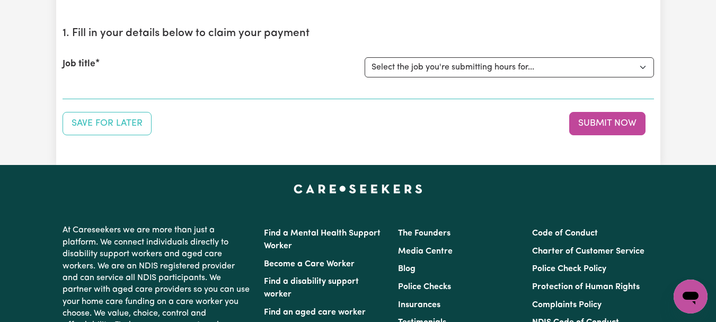
scroll to position [104, 0]
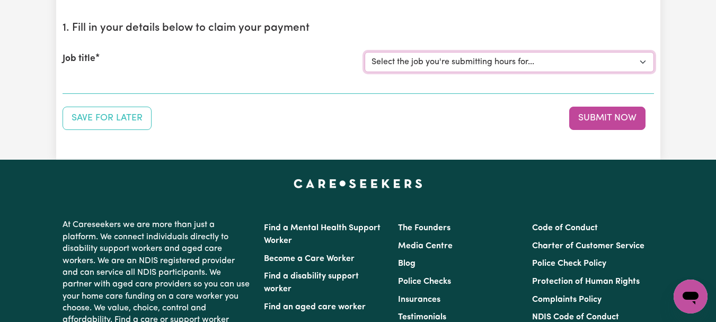
click at [639, 72] on select "Select the job you're submitting hours for... [[PERSON_NAME]] [DEMOGRAPHIC_DATA…" at bounding box center [509, 62] width 289 height 20
select select "7667"
click at [366, 72] on select "Select the job you're submitting hours for... [[PERSON_NAME]] [DEMOGRAPHIC_DATA…" at bounding box center [509, 62] width 289 height 20
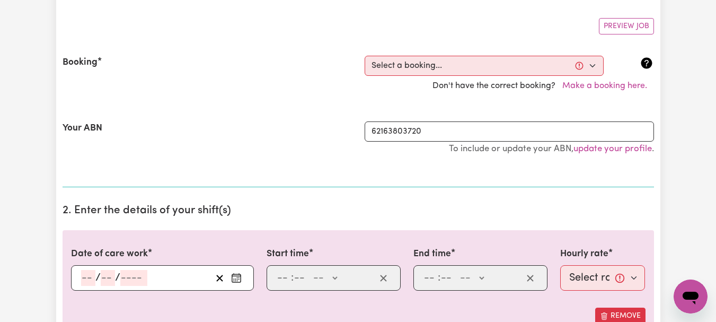
scroll to position [240, 0]
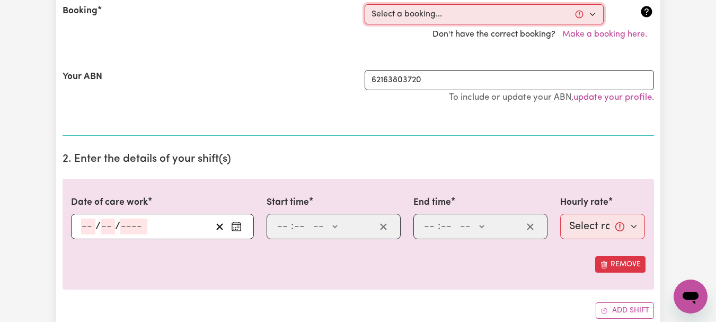
click at [589, 24] on select "Select a booking... [DATE] 08:00am to 09:00am (ONE-OFF) [DATE] 08:00am to 09:00…" at bounding box center [484, 14] width 239 height 20
select select "355817"
click at [366, 24] on select "Select a booking... [DATE] 08:00am to 09:00am (ONE-OFF) [DATE] 08:00am to 09:00…" at bounding box center [484, 14] width 239 height 20
type input "[DATE]"
type input "9"
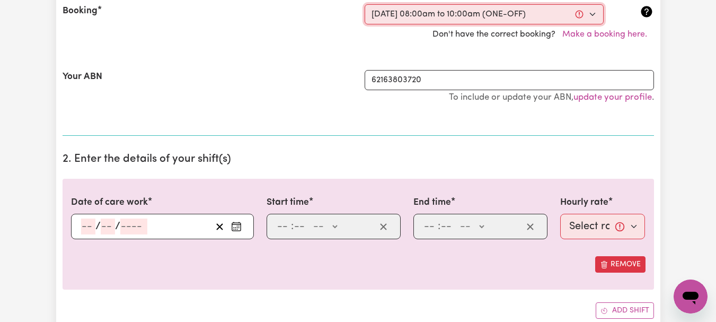
type input "10"
type input "2025"
type input "08:00"
type input "8"
type input "0"
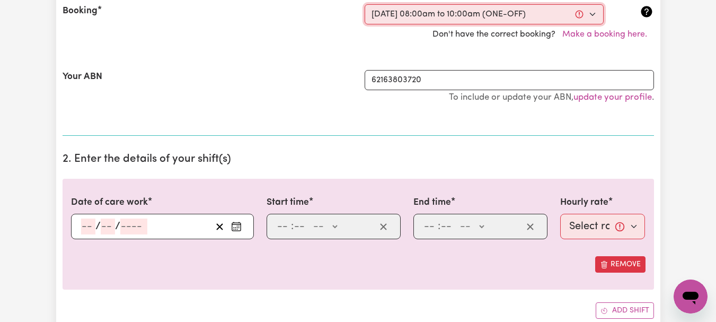
select select "am"
type input "10:00"
type input "10"
type input "0"
select select "am"
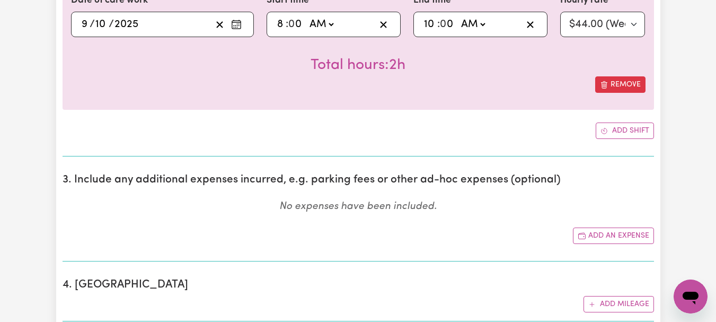
scroll to position [409, 0]
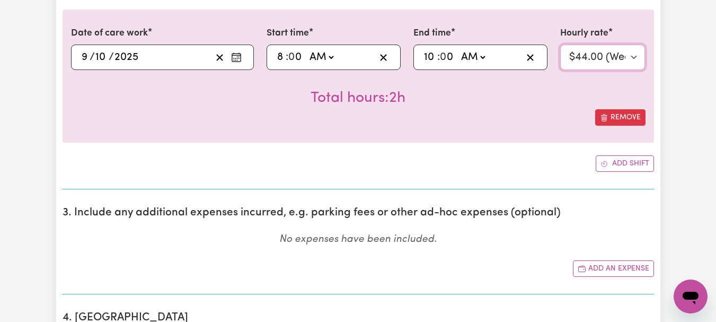
click at [630, 70] on select "Select rate... $44.00 (Weekday) $52.80 ([DATE]) $70.40 ([DATE]) $88.00 (Public …" at bounding box center [602, 57] width 85 height 25
select select "88-PublicHoliday"
click at [560, 70] on select "Select rate... $44.00 (Weekday) $52.80 ([DATE]) $70.40 ([DATE]) $88.00 (Public …" at bounding box center [602, 57] width 85 height 25
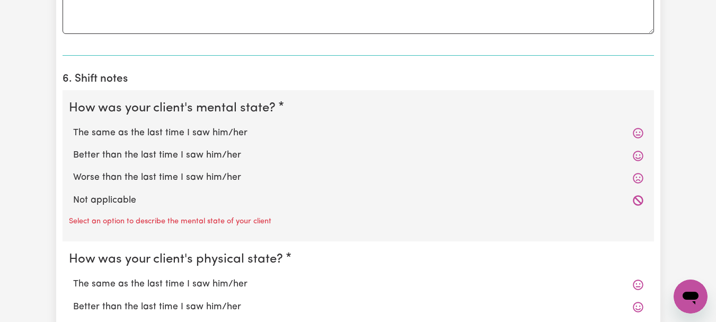
scroll to position [865, 0]
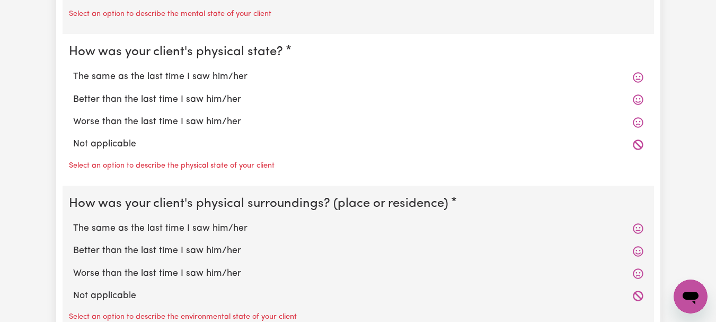
scroll to position [1072, 0]
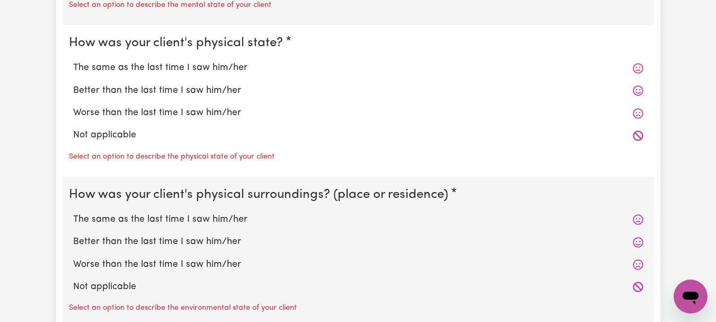
type textarea "This is a Public holiday in [GEOGRAPHIC_DATA] - [GEOGRAPHIC_DATA] Show Day."
radio input "true"
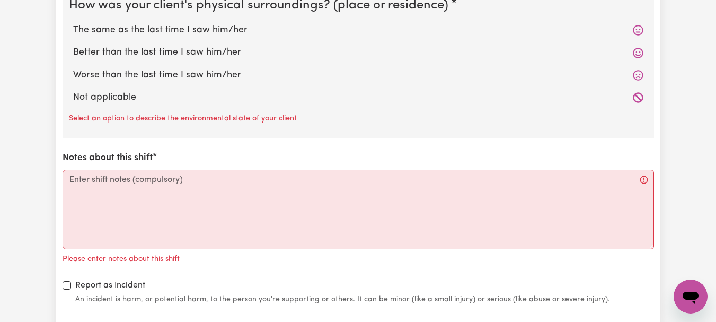
scroll to position [1249, 0]
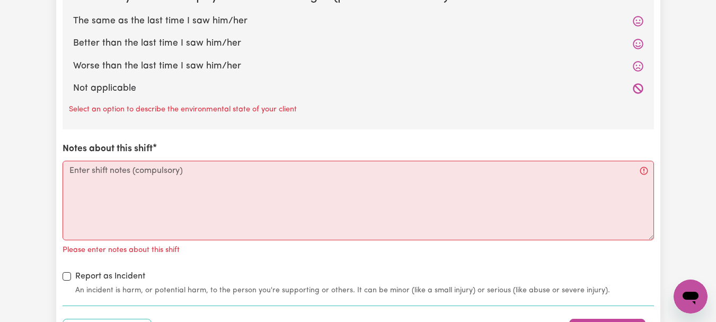
radio input "true"
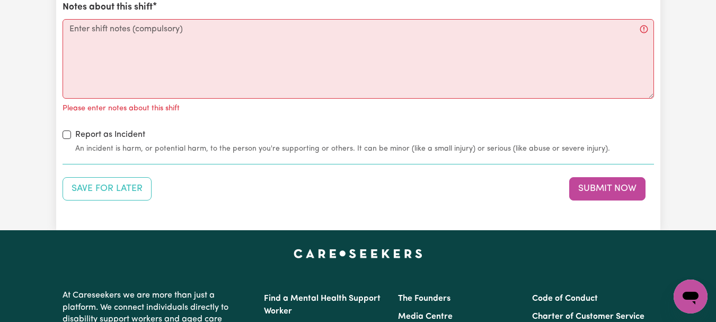
scroll to position [1392, 0]
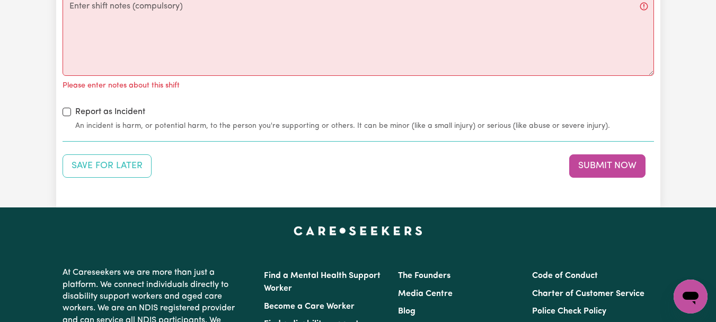
radio input "true"
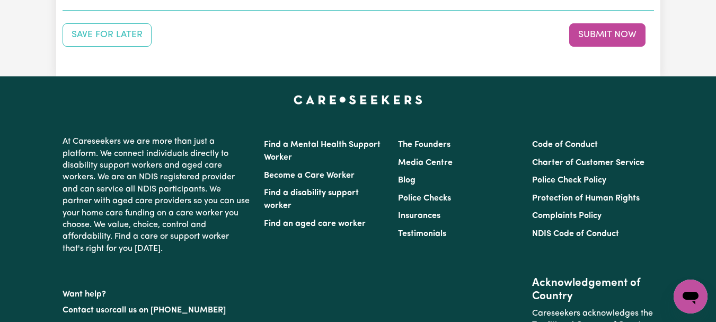
scroll to position [1529, 0]
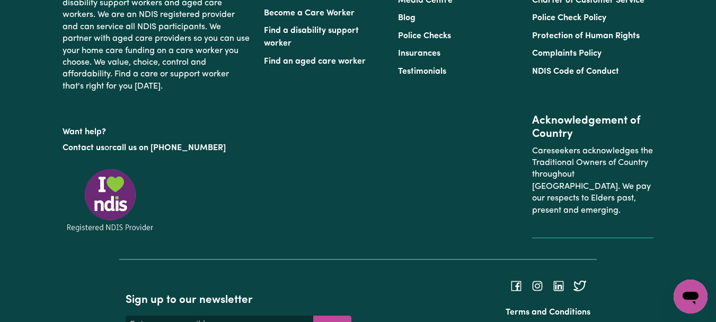
scroll to position [1651, 0]
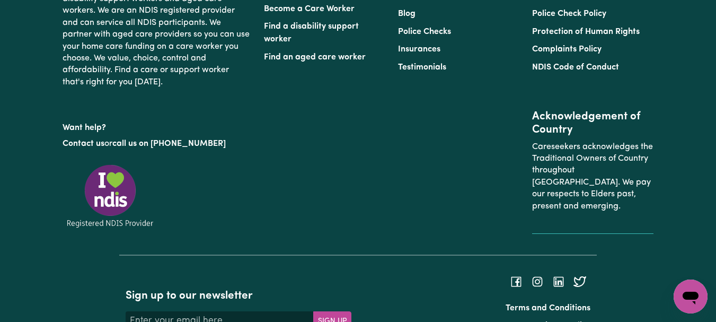
type textarea "Refer to KNC shift notes."
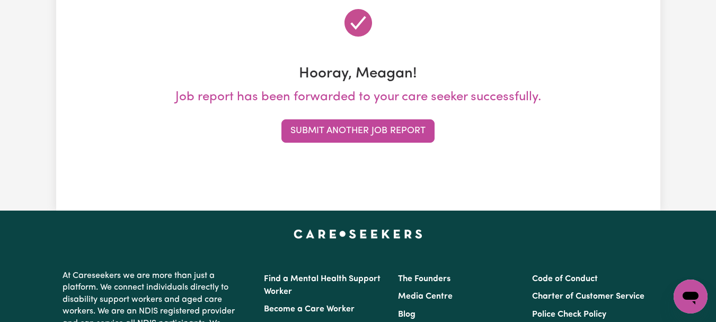
scroll to position [145, 0]
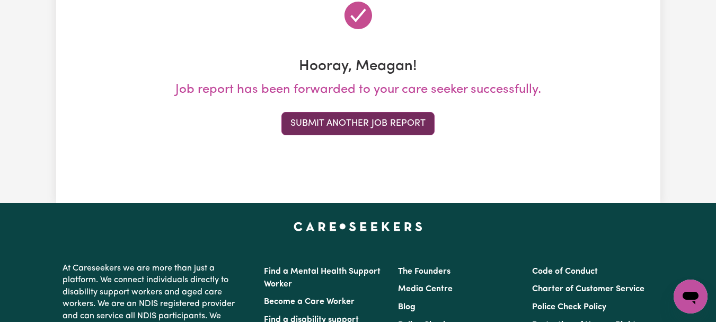
click at [367, 135] on button "Submit Another Job Report" at bounding box center [357, 123] width 153 height 23
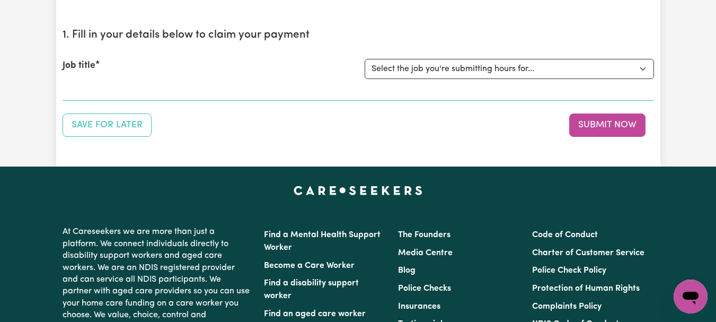
scroll to position [101, 0]
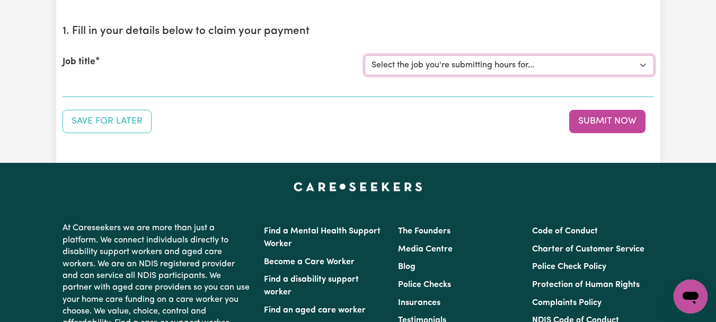
click at [642, 75] on select "Select the job you're submitting hours for... [[PERSON_NAME]] [DEMOGRAPHIC_DATA…" at bounding box center [509, 65] width 289 height 20
select select "11642"
click at [366, 75] on select "Select the job you're submitting hours for... [[PERSON_NAME]] [DEMOGRAPHIC_DATA…" at bounding box center [509, 65] width 289 height 20
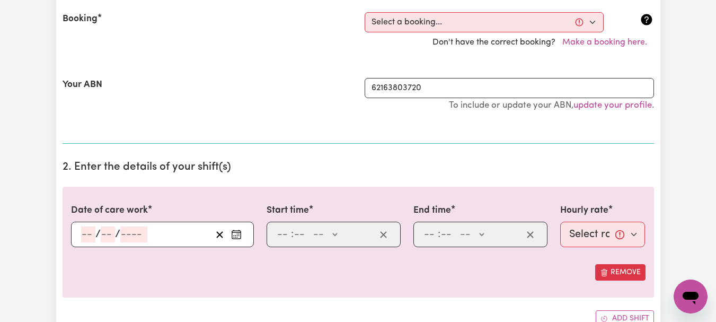
scroll to position [245, 0]
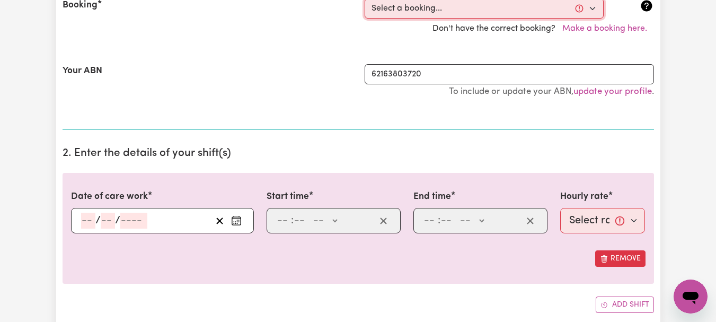
click at [588, 19] on select "Select a booking... [DATE] 11:00am to 02:00pm (RECURRING) [DATE] 11:00am to 05:…" at bounding box center [484, 8] width 239 height 20
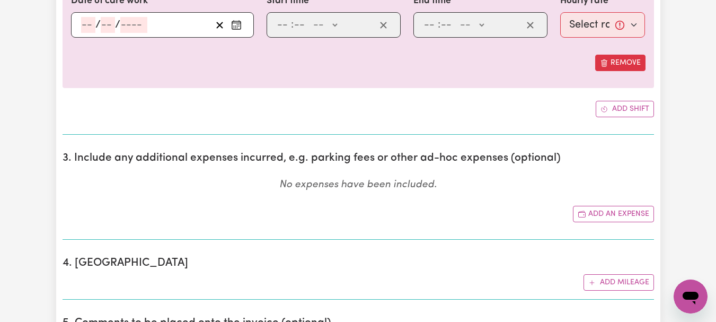
scroll to position [459, 0]
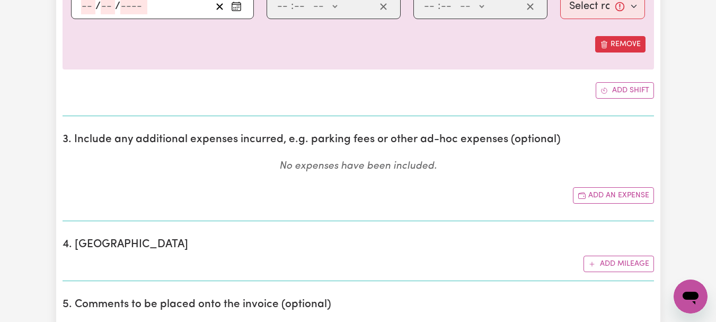
click at [232, 12] on icon "Enter the date of care work" at bounding box center [236, 6] width 11 height 11
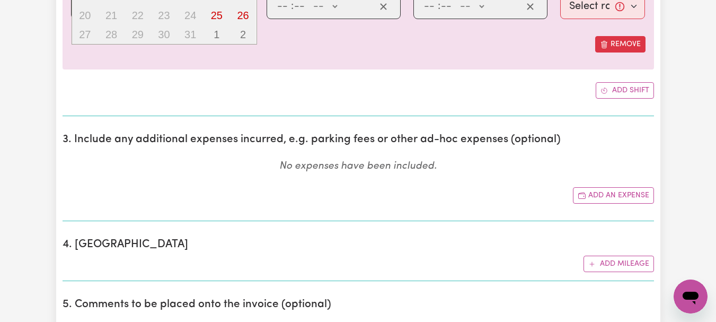
type input "[DATE]"
type input "9"
type input "10"
type input "2025"
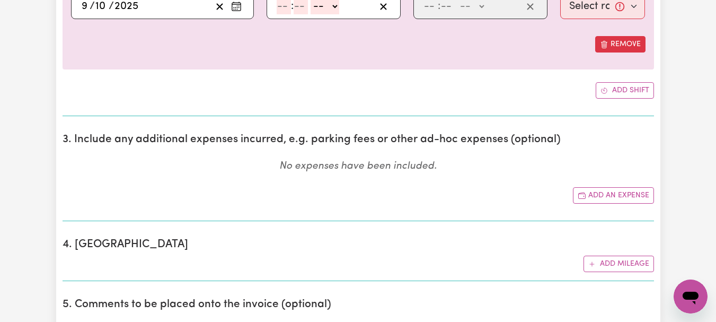
click at [290, 14] on input "number" at bounding box center [284, 6] width 14 height 16
type input "11"
type input "0"
click at [337, 14] on select "-- AM PM" at bounding box center [322, 6] width 29 height 16
select select "am"
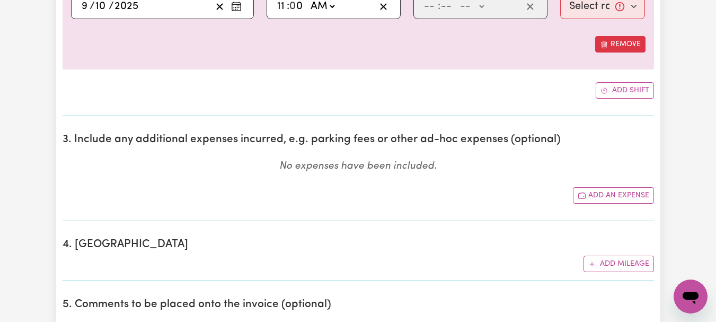
click at [315, 14] on select "-- AM PM" at bounding box center [322, 6] width 29 height 16
type input "11:00"
click at [436, 14] on input "number" at bounding box center [430, 6] width 14 height 16
type input "5"
type input "30"
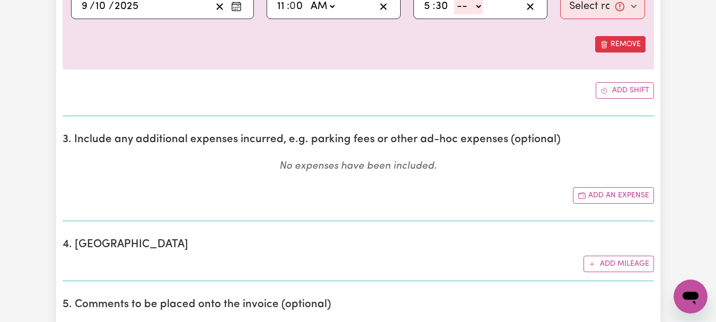
click at [483, 14] on select "-- AM PM" at bounding box center [468, 6] width 29 height 16
select select "pm"
click at [459, 14] on select "-- AM PM" at bounding box center [468, 6] width 29 height 16
type input "17:30"
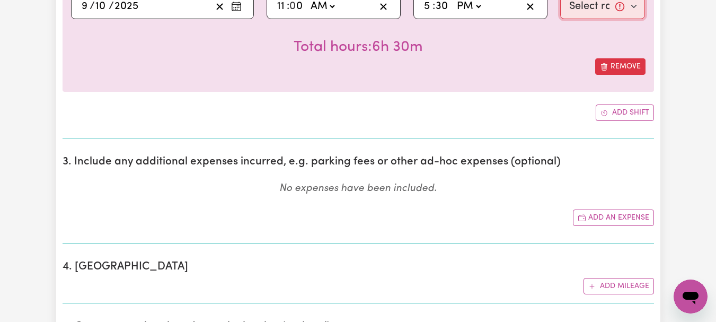
click at [631, 19] on select "Select rate... $44.00 (Weekday) $88.00 (Public Holiday)" at bounding box center [602, 6] width 85 height 25
select select "88-PublicHoliday"
click at [560, 19] on select "Select rate... $44.00 (Weekday) $88.00 (Public Holiday)" at bounding box center [602, 6] width 85 height 25
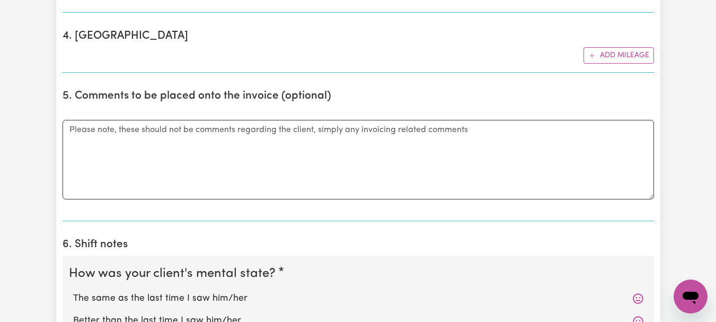
scroll to position [704, 0]
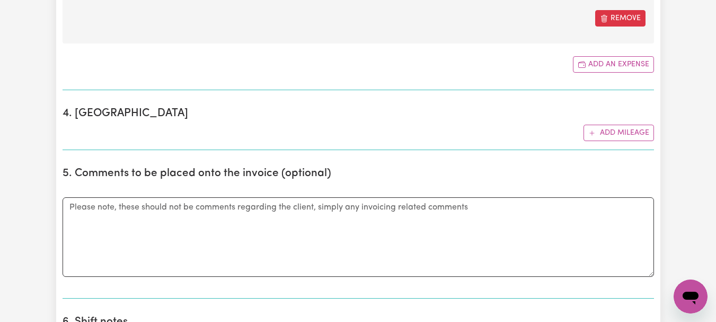
type input "4.09"
type input "[DATE]"
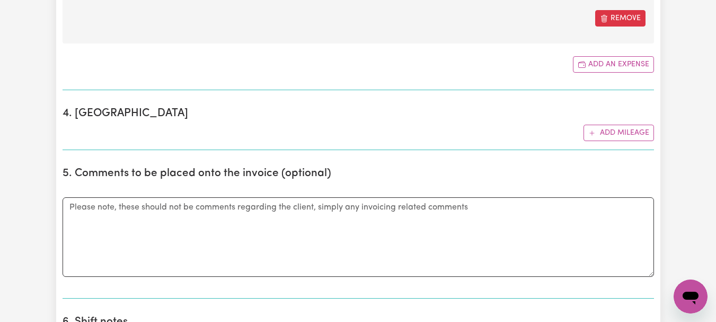
type input "9"
type input "10"
type input "2025"
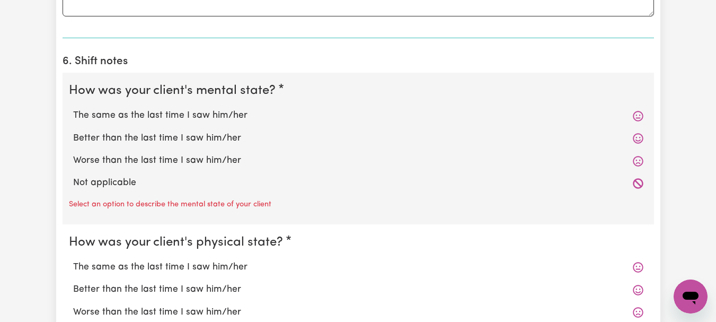
scroll to position [969, 0]
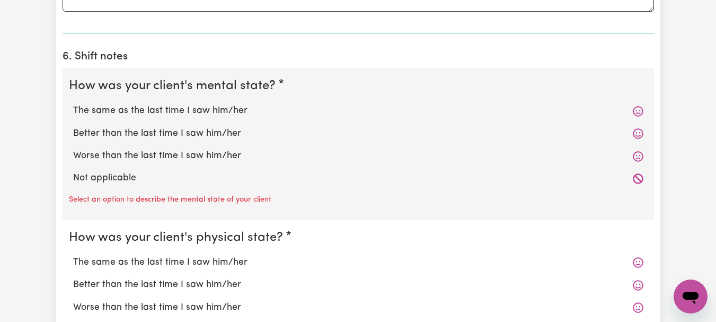
type input "Parking at Best and Less car park [GEOGRAPHIC_DATA]."
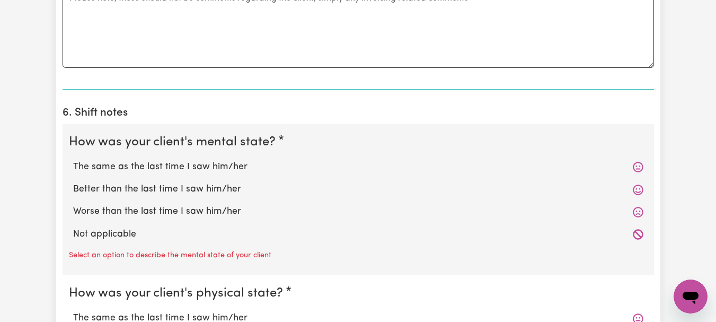
type input "[DATE]"
type input "9"
type input "10"
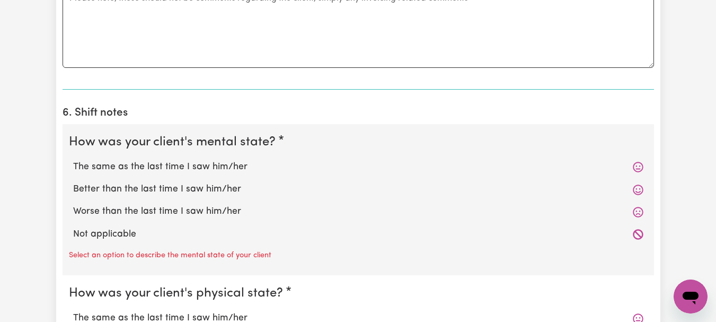
type input "2025"
type input "M"
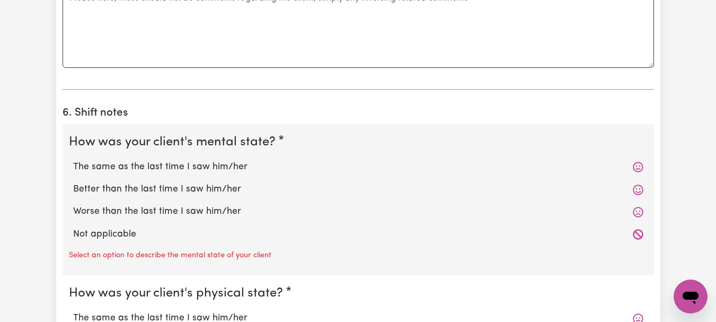
type input "1.00"
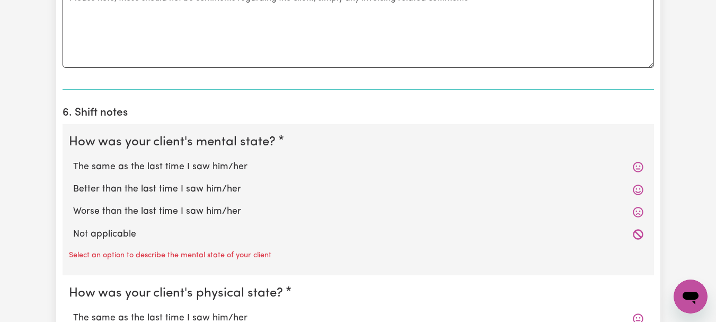
type input "1.00"
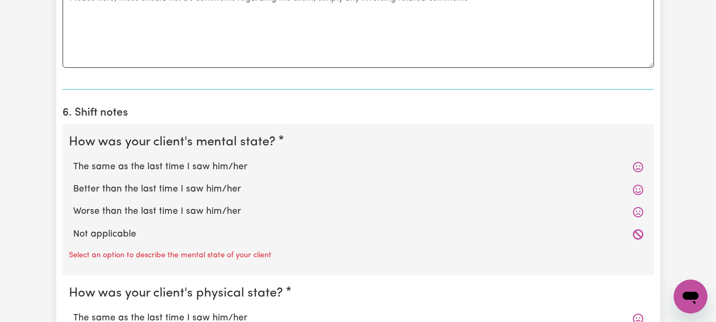
drag, startPoint x: 522, startPoint y: 140, endPoint x: 522, endPoint y: 146, distance: 5.8
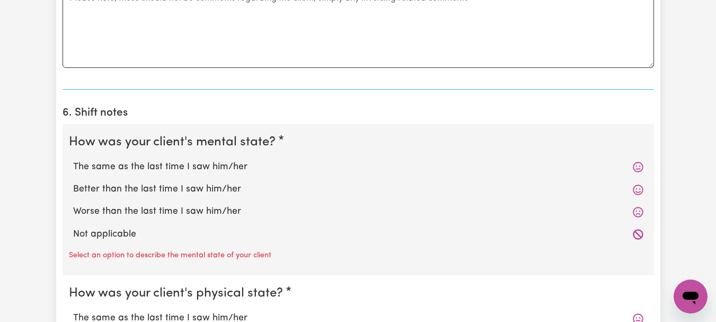
type input "1.00"
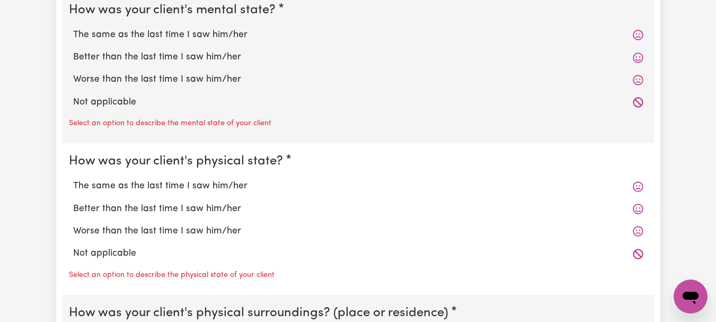
scroll to position [1070, 0]
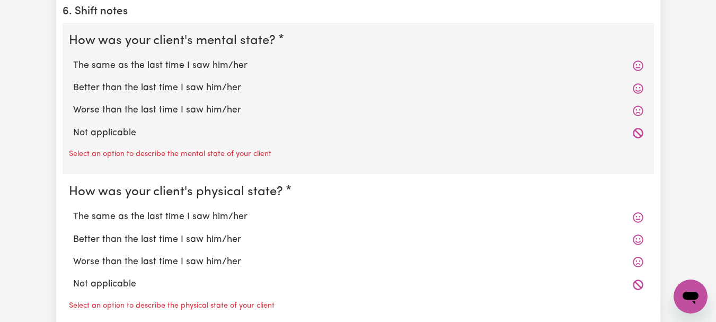
type input "163"
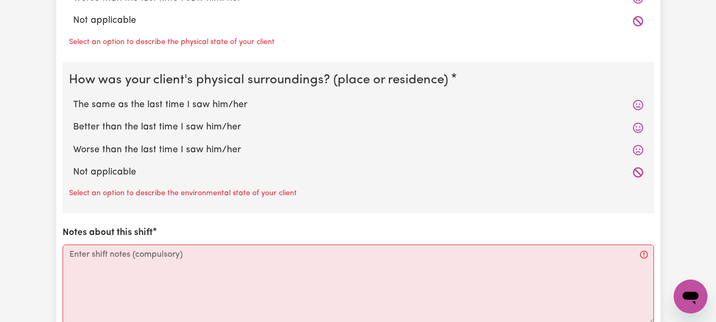
scroll to position [1338, 0]
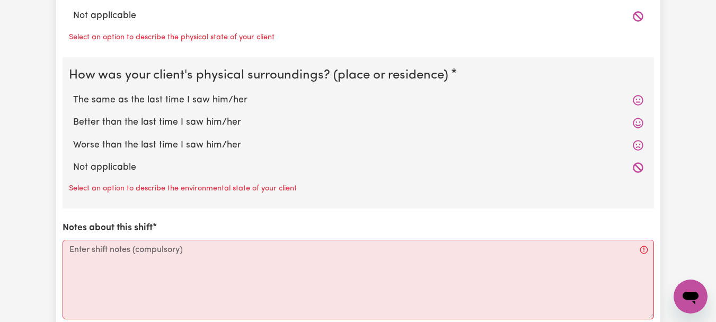
type textarea "This is a Public Holiday in [GEOGRAPHIC_DATA] - [GEOGRAPHIC_DATA] Show Day."
radio input "true"
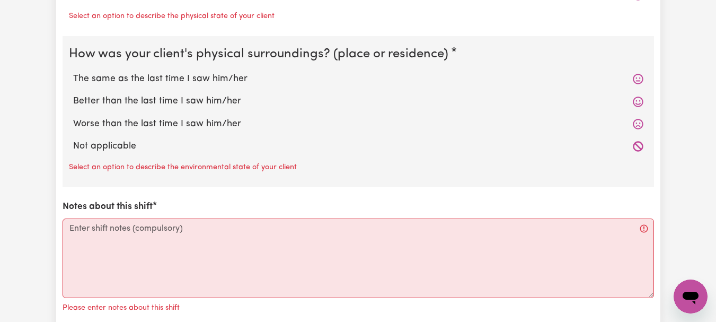
radio input "true"
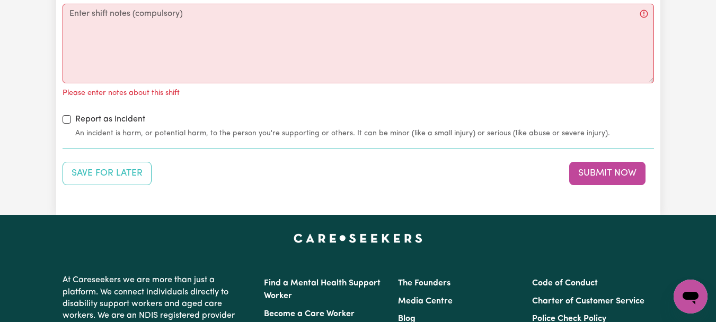
scroll to position [1547, 0]
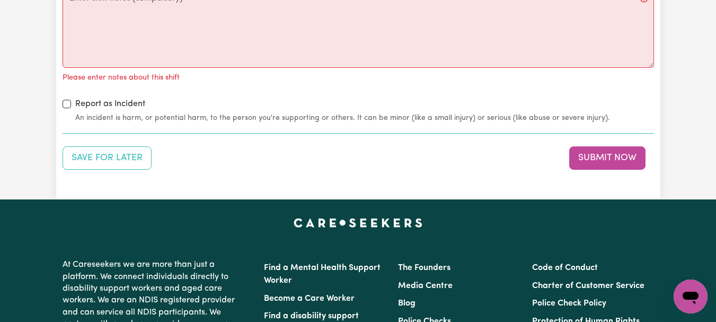
radio input "true"
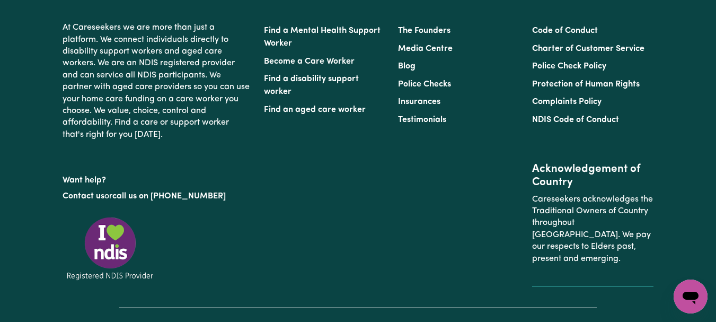
scroll to position [1812, 0]
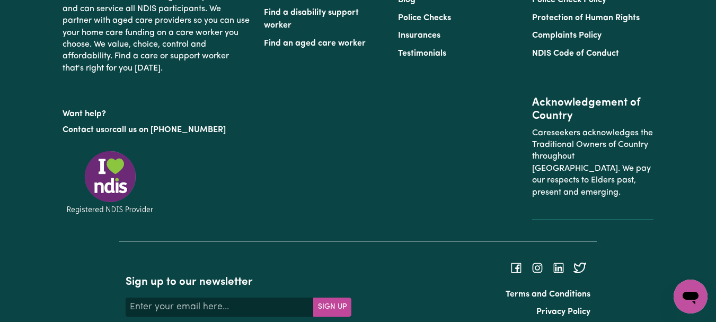
type textarea "Refer to KNC shift notes."
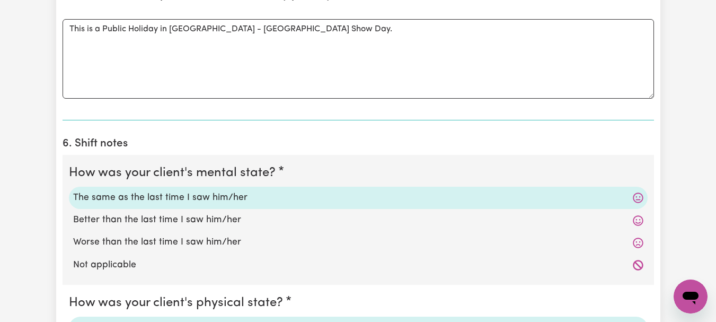
scroll to position [954, 0]
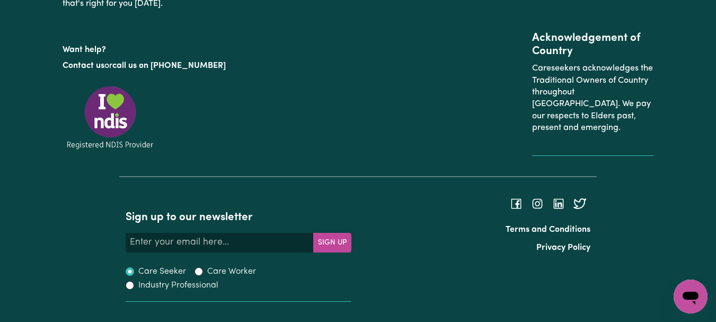
scroll to position [1970, 0]
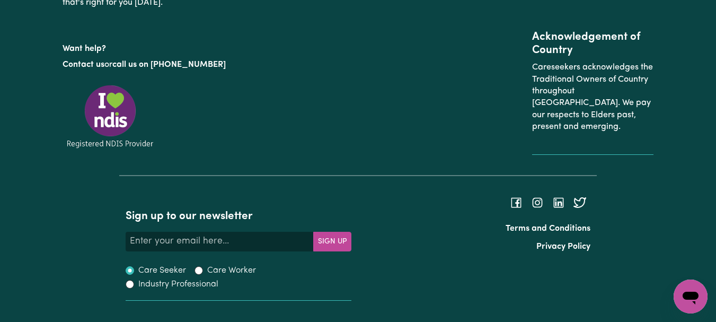
type input "Took [PERSON_NAME] into [GEOGRAPHIC_DATA] to do clothes shopping. Had lunch at …"
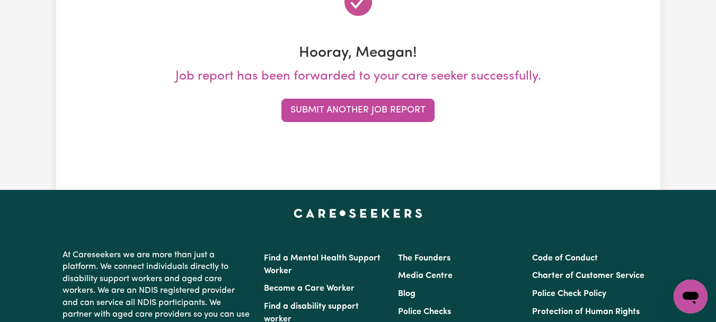
scroll to position [164, 0]
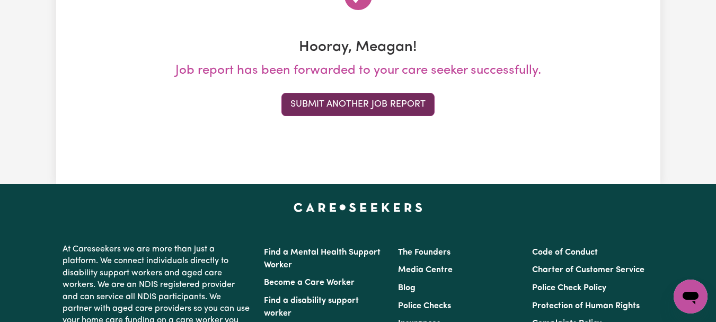
click at [386, 116] on button "Submit Another Job Report" at bounding box center [357, 104] width 153 height 23
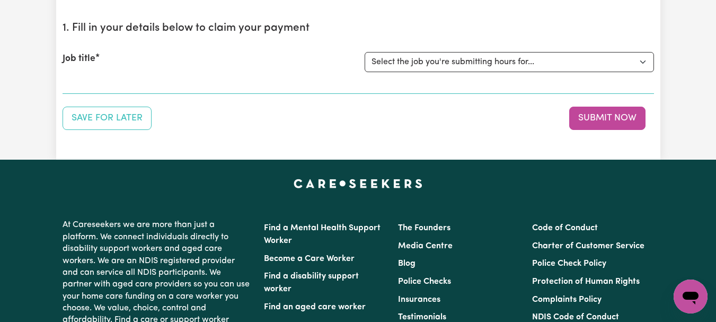
scroll to position [113, 0]
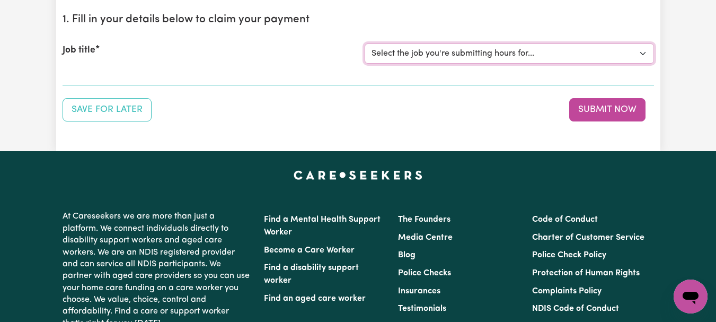
click at [640, 64] on select "Select the job you're submitting hours for... [[PERSON_NAME]] [DEMOGRAPHIC_DATA…" at bounding box center [509, 53] width 289 height 20
select select "7667"
click at [366, 64] on select "Select the job you're submitting hours for... [[PERSON_NAME]] [DEMOGRAPHIC_DATA…" at bounding box center [509, 53] width 289 height 20
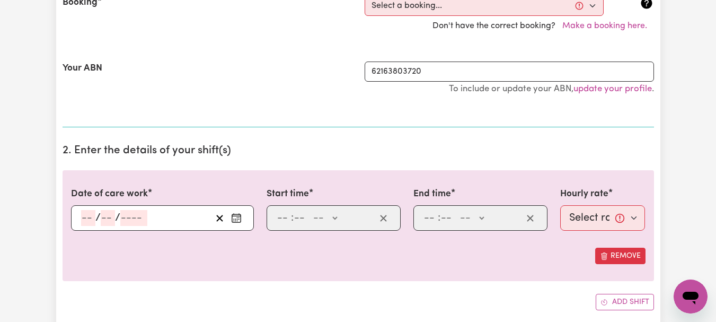
scroll to position [253, 0]
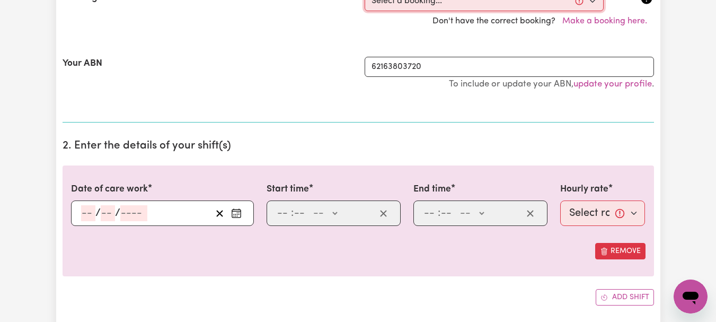
click at [590, 11] on select "Select a booking... [DATE] 08:00am to 09:00am (ONE-OFF) [DATE] 08:00am to 09:00…" at bounding box center [484, 1] width 239 height 20
select select "355414"
click at [366, 11] on select "Select a booking... [DATE] 08:00am to 09:00am (ONE-OFF) [DATE] 08:00am to 09:00…" at bounding box center [484, 1] width 239 height 20
type input "[DATE]"
type input "10"
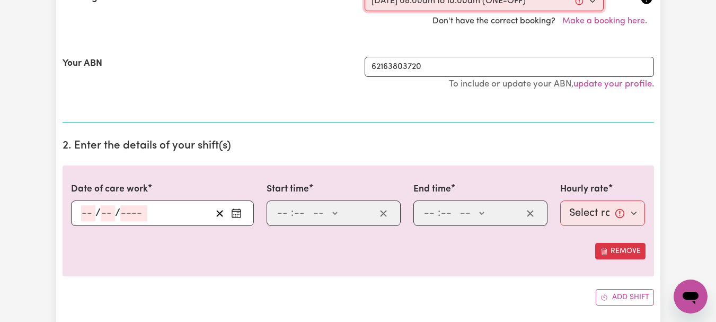
type input "10"
type input "2025"
type input "08:00"
type input "8"
type input "0"
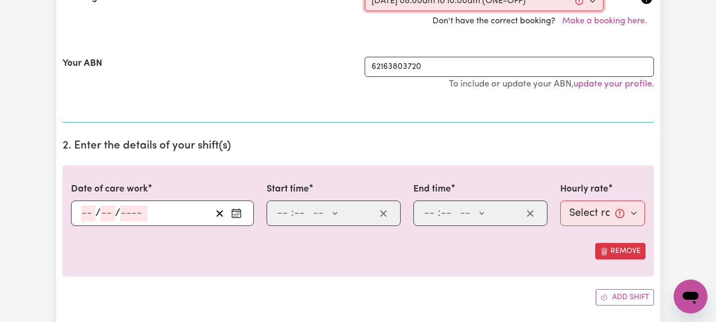
select select "am"
type input "10:00"
type input "10"
type input "0"
select select "am"
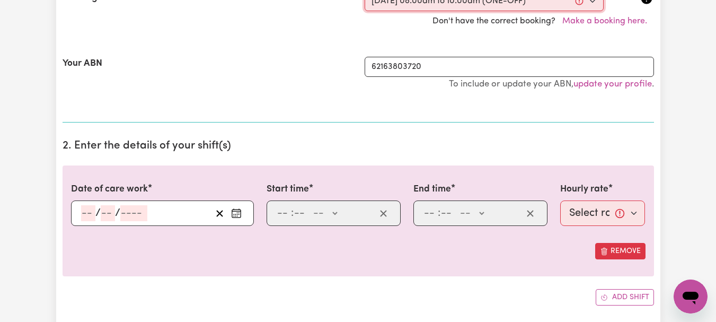
select select "44-Weekday"
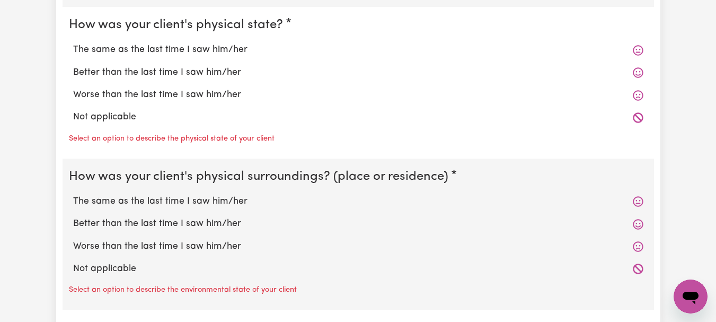
scroll to position [1094, 0]
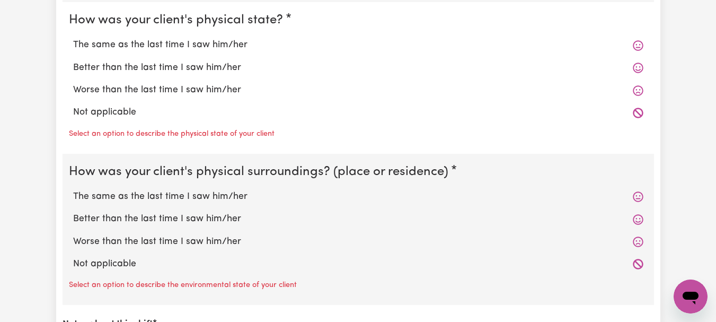
radio input "true"
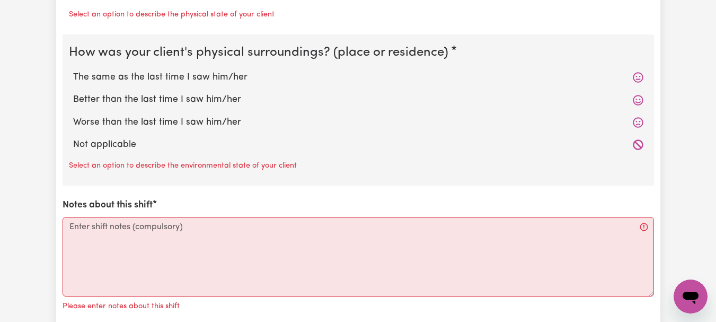
scroll to position [1281, 0]
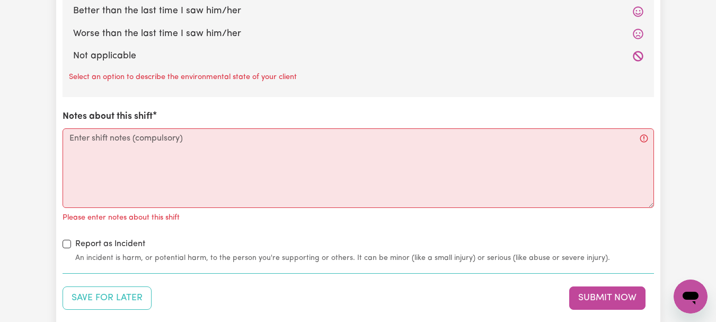
radio input "true"
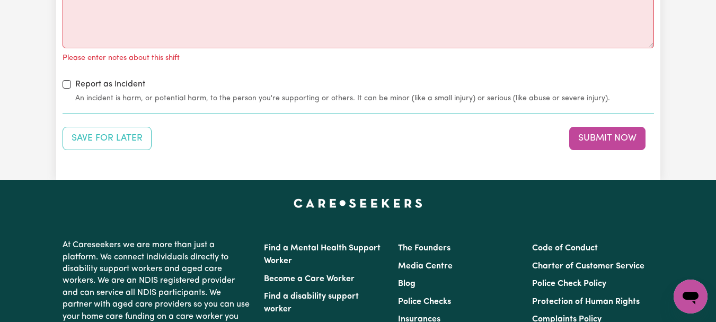
scroll to position [1442, 0]
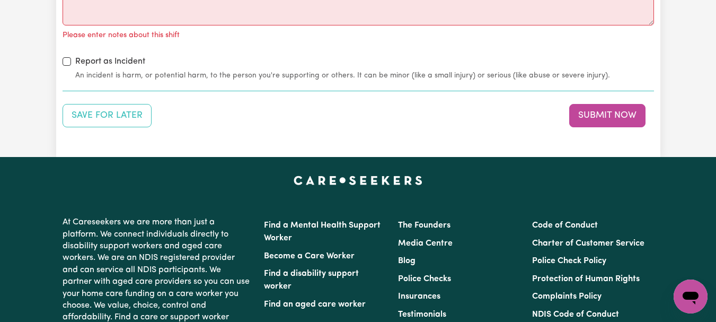
radio input "true"
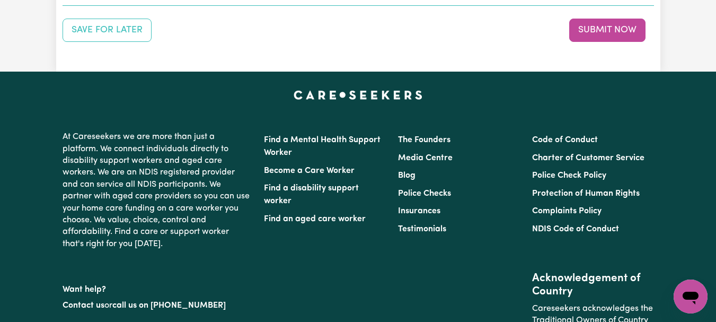
scroll to position [1629, 0]
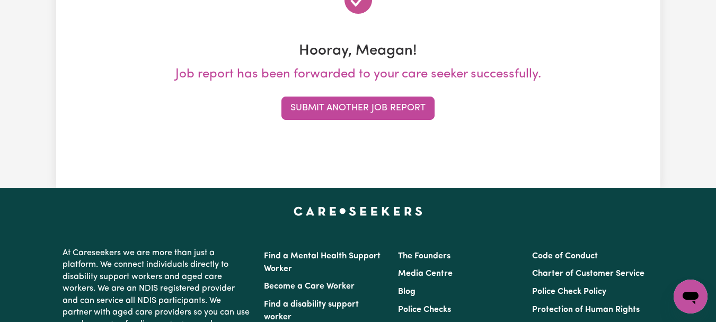
scroll to position [167, 0]
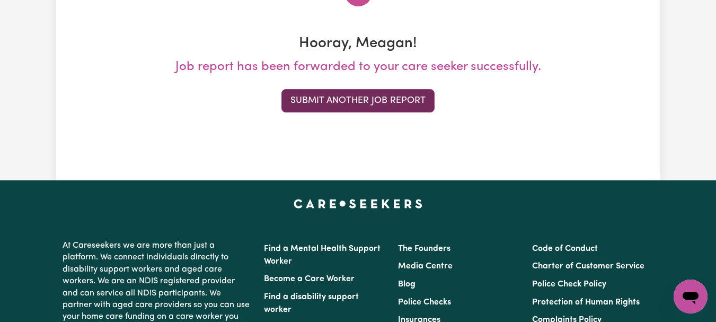
click at [401, 112] on button "Submit Another Job Report" at bounding box center [357, 100] width 153 height 23
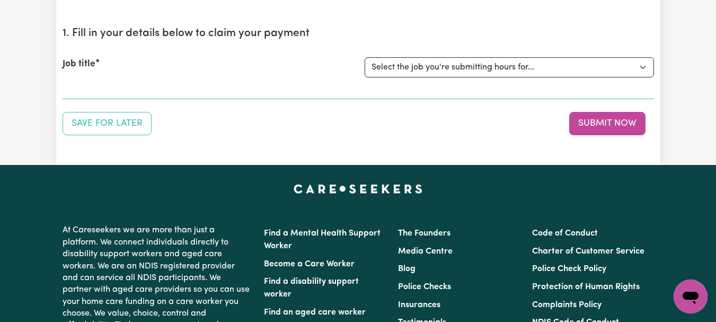
scroll to position [113, 0]
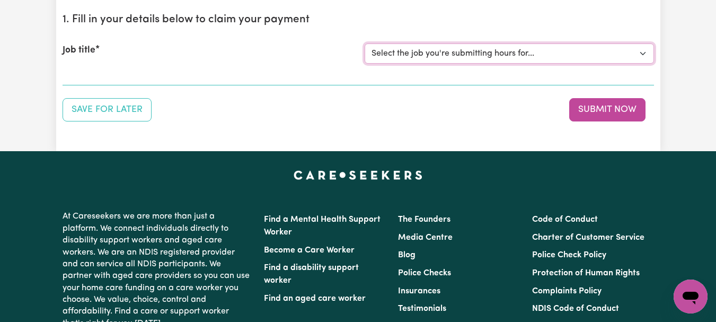
click at [638, 64] on select "Select the job you're submitting hours for... [[PERSON_NAME]] [DEMOGRAPHIC_DATA…" at bounding box center [509, 53] width 289 height 20
click at [366, 64] on select "Select the job you're submitting hours for... [[PERSON_NAME]] [DEMOGRAPHIC_DATA…" at bounding box center [509, 53] width 289 height 20
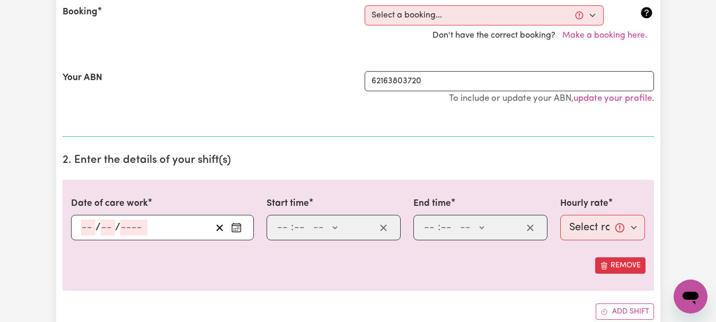
scroll to position [248, 0]
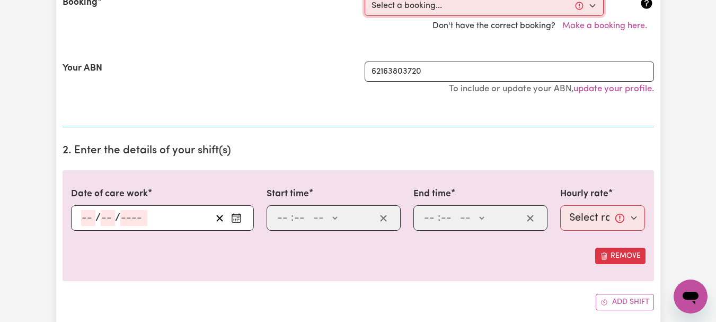
click at [589, 16] on select "Select a booking... [DATE] 11:00am to 12:30pm (RECURRING) [DATE] 11:00am to 12:…" at bounding box center [484, 6] width 239 height 20
click at [366, 16] on select "Select a booking... [DATE] 11:00am to 12:30pm (RECURRING) [DATE] 11:00am to 12:…" at bounding box center [484, 6] width 239 height 20
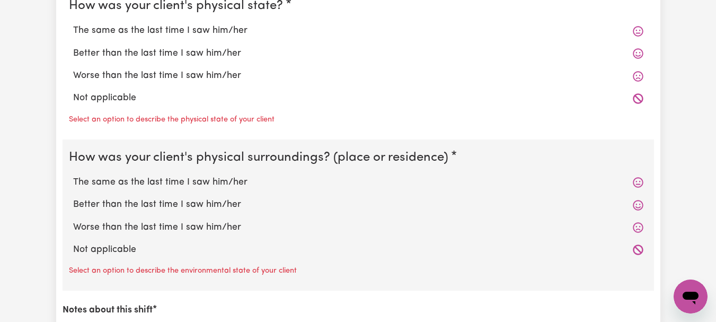
scroll to position [1118, 0]
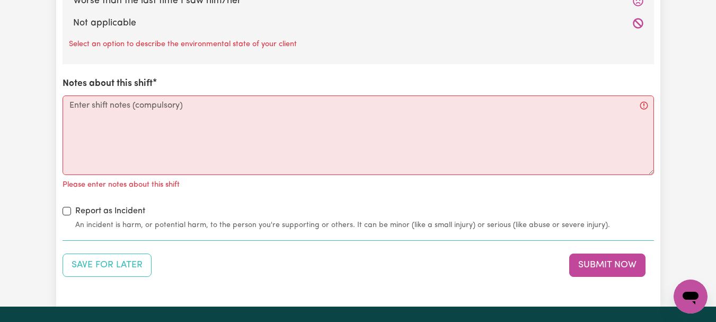
scroll to position [1341, 0]
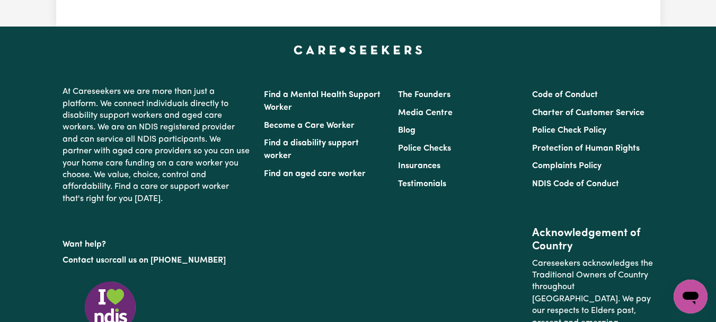
scroll to position [1556, 0]
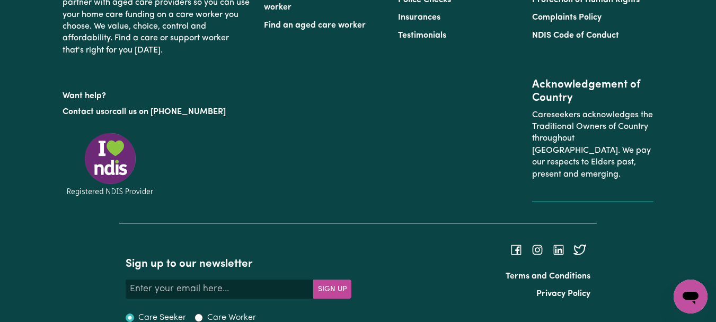
scroll to position [1692, 0]
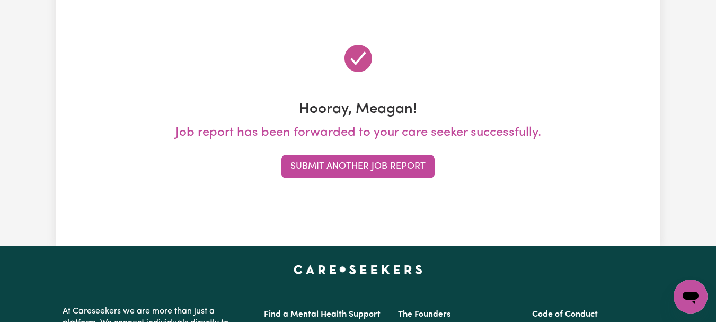
scroll to position [0, 0]
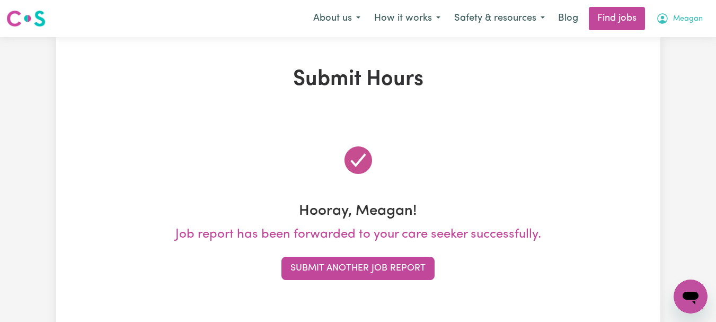
click at [678, 21] on span "Meagan" at bounding box center [688, 19] width 30 height 12
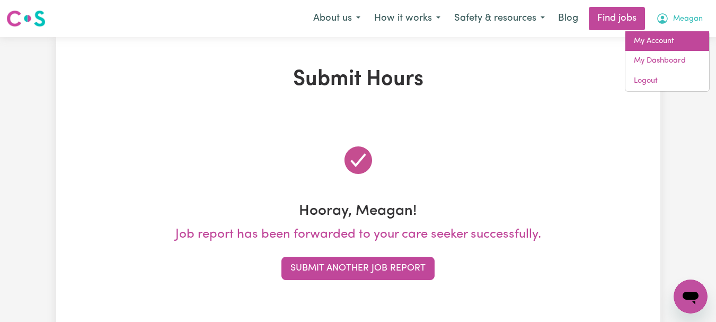
click at [649, 51] on link "My Account" at bounding box center [667, 41] width 84 height 20
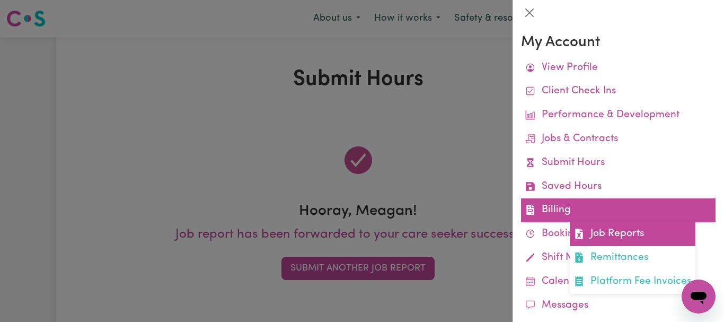
click at [641, 246] on link "Job Reports" at bounding box center [633, 234] width 126 height 24
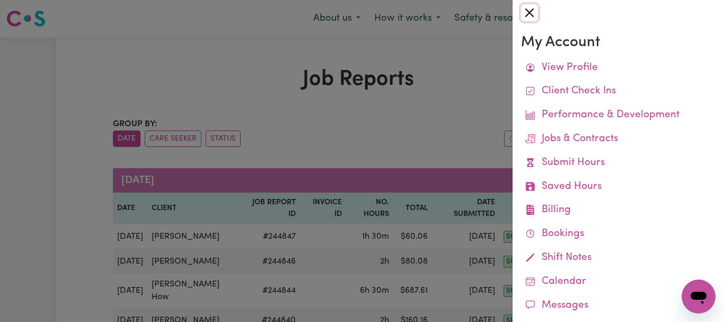
click at [535, 16] on button "Close" at bounding box center [529, 12] width 17 height 17
